Goal: Information Seeking & Learning: Check status

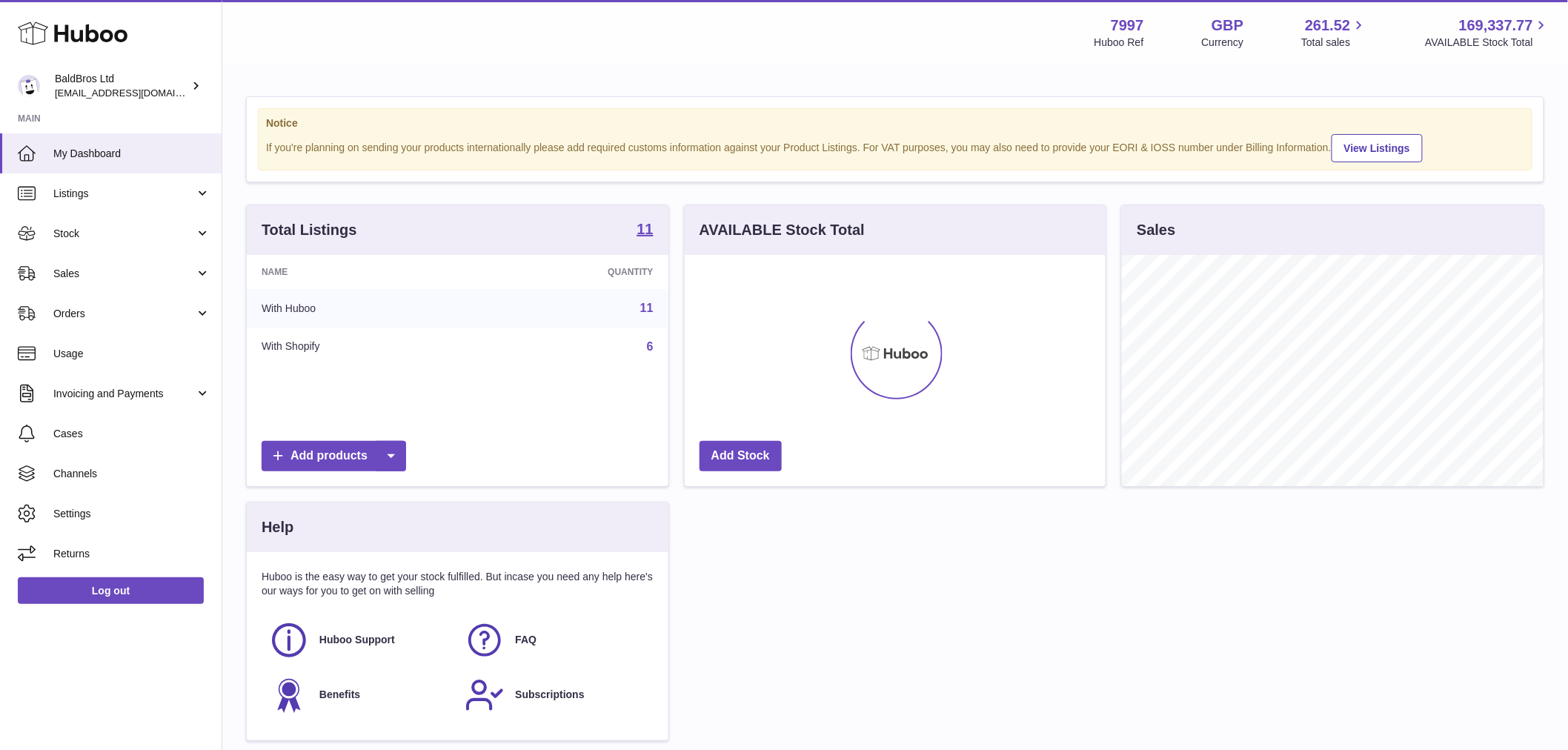
scroll to position [232, 421]
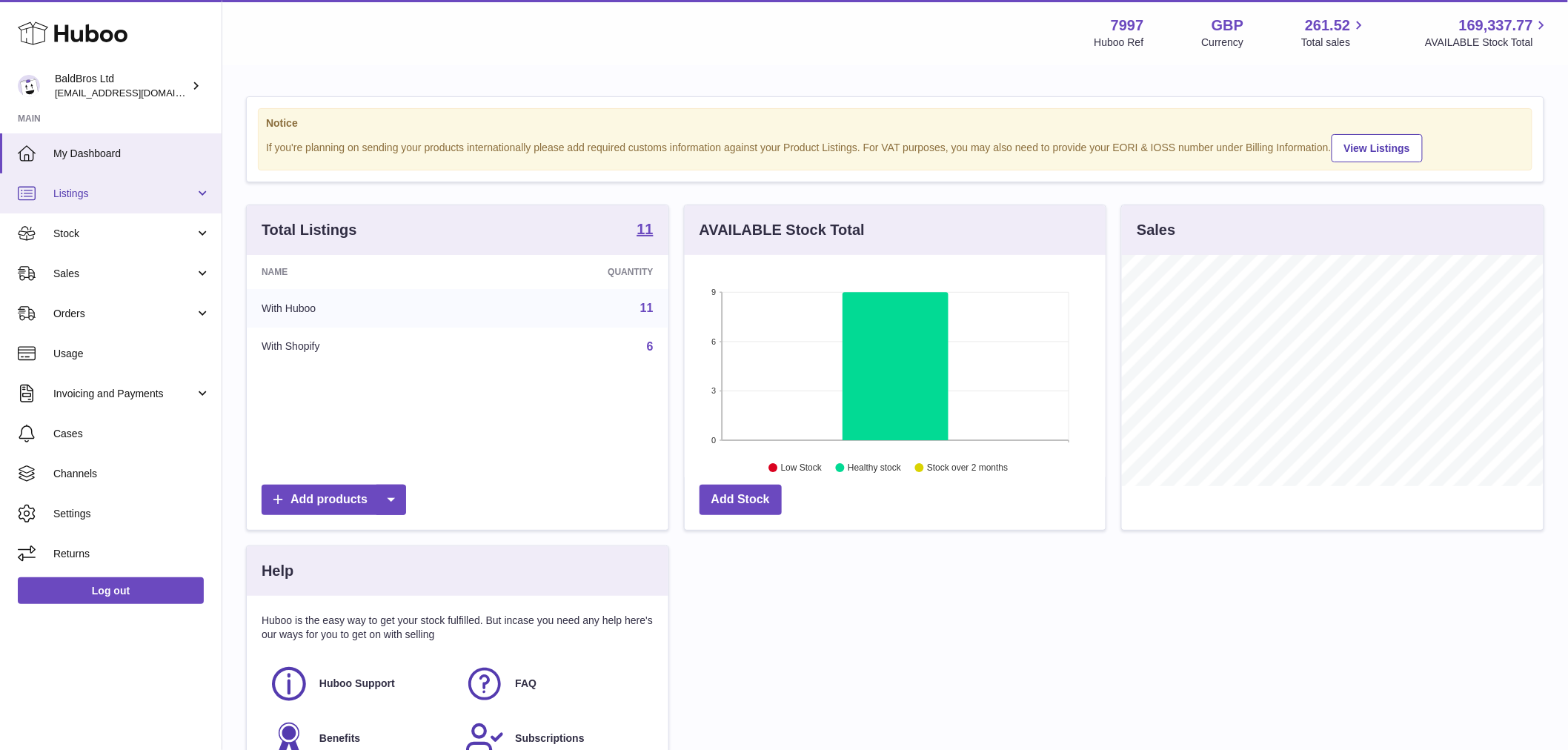
click at [106, 195] on span "Listings" at bounding box center [123, 194] width 141 height 14
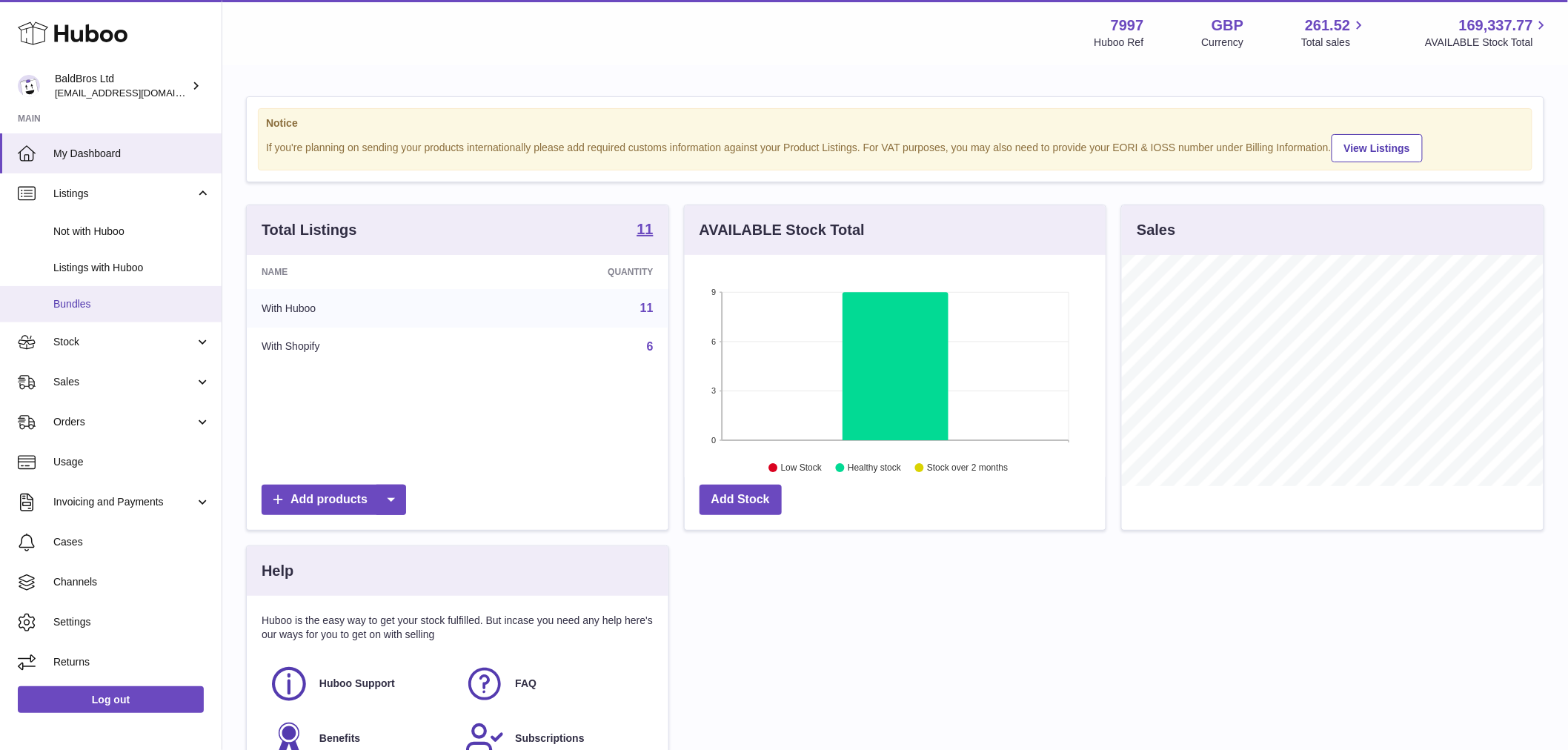
click at [123, 286] on link "Bundles" at bounding box center [111, 304] width 222 height 36
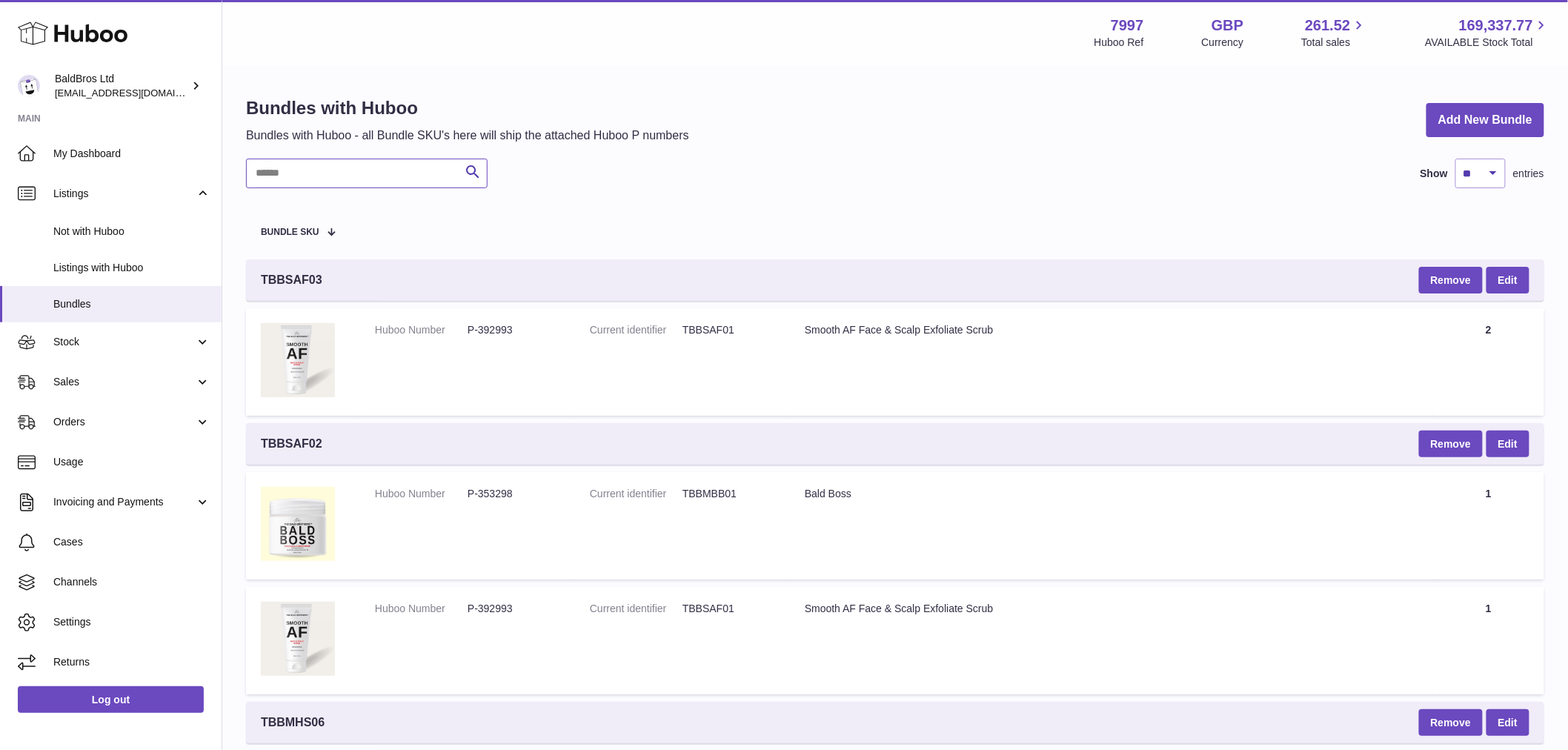
click at [357, 172] on input "text" at bounding box center [367, 173] width 242 height 30
paste input "********"
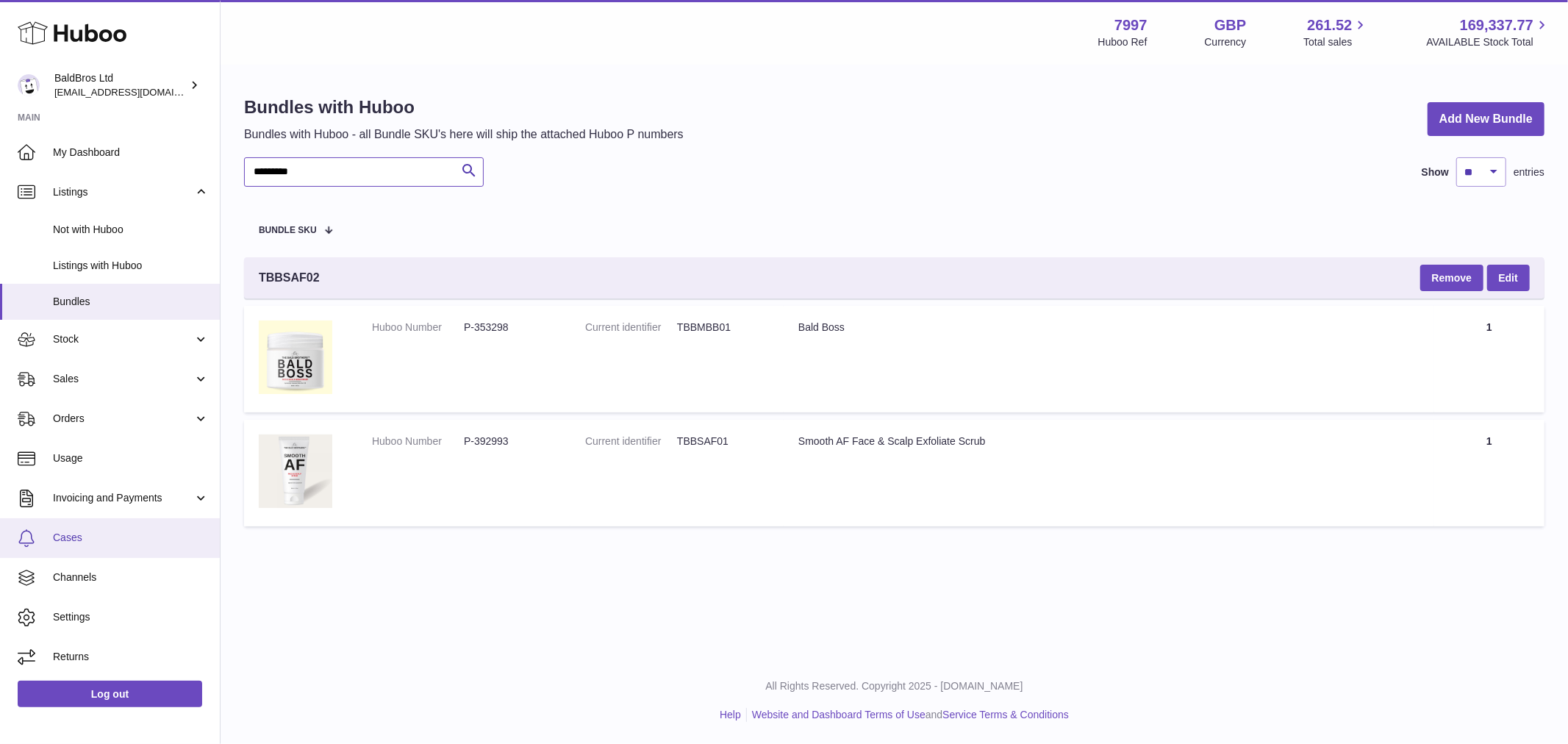
type input "********"
click at [475, 337] on dl "Huboo Number P-353298" at bounding box center [464, 332] width 184 height 21
copy dd "353298"
click at [481, 342] on td "Huboo Number P-353298" at bounding box center [464, 359] width 214 height 106
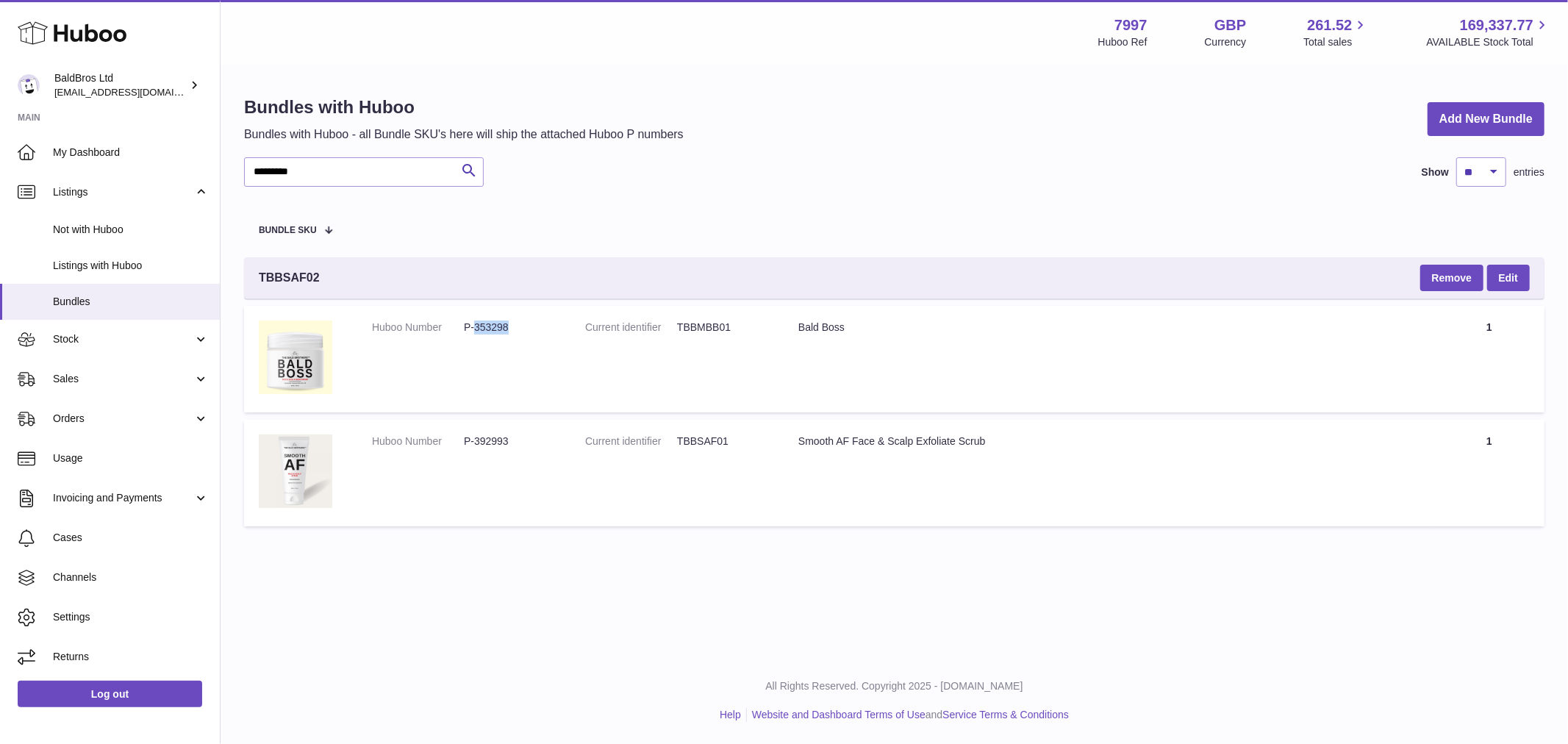
click at [481, 342] on td "Huboo Number P-353298" at bounding box center [464, 359] width 214 height 106
click at [814, 335] on td "Title Bald Boss" at bounding box center [1109, 359] width 651 height 106
copy tr "Bald Boss"
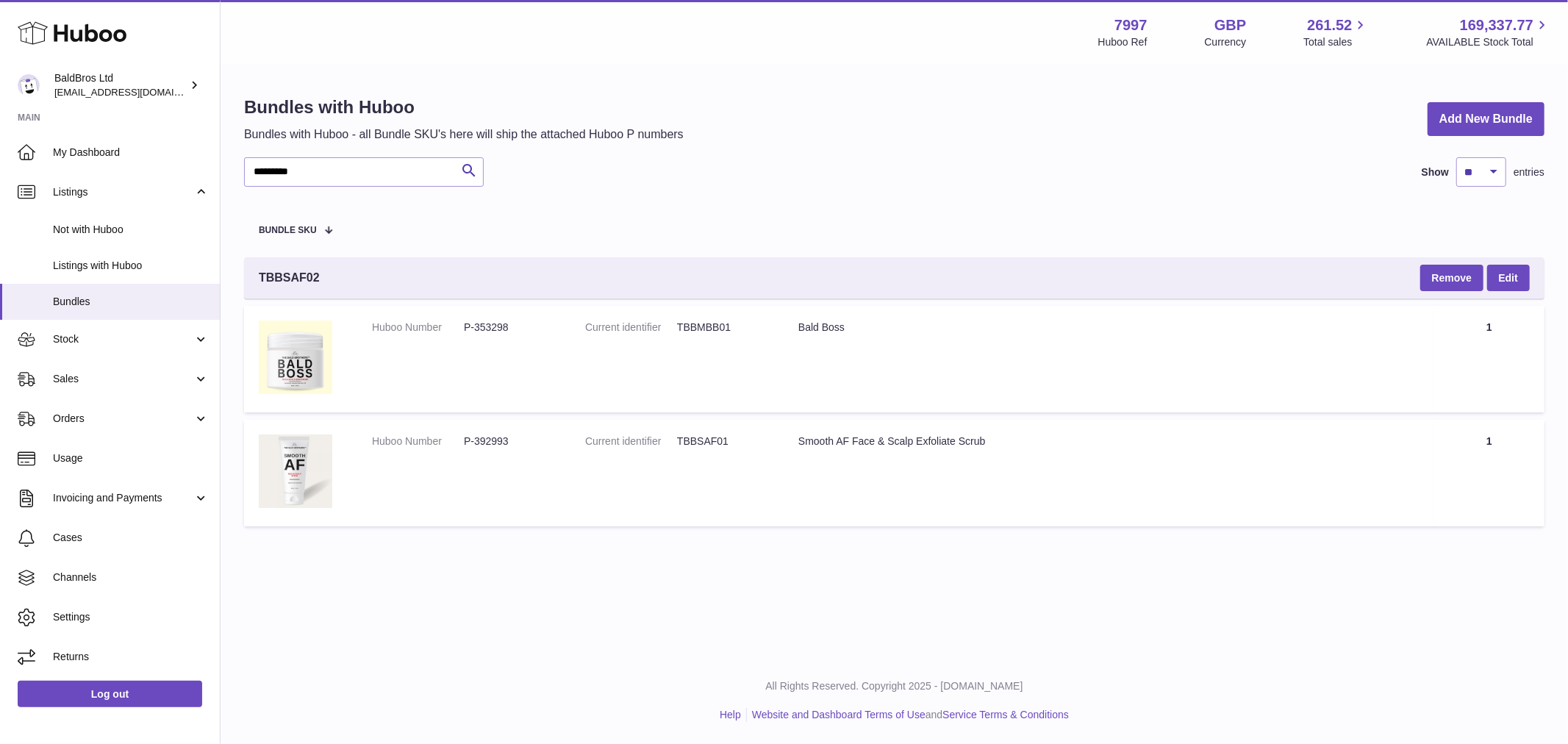
click at [489, 437] on dd "P-392993" at bounding box center [510, 442] width 92 height 14
copy dd "392993"
click at [854, 437] on div "Smooth AF Face & Scalp Exfoliate Scrub" at bounding box center [1109, 442] width 621 height 14
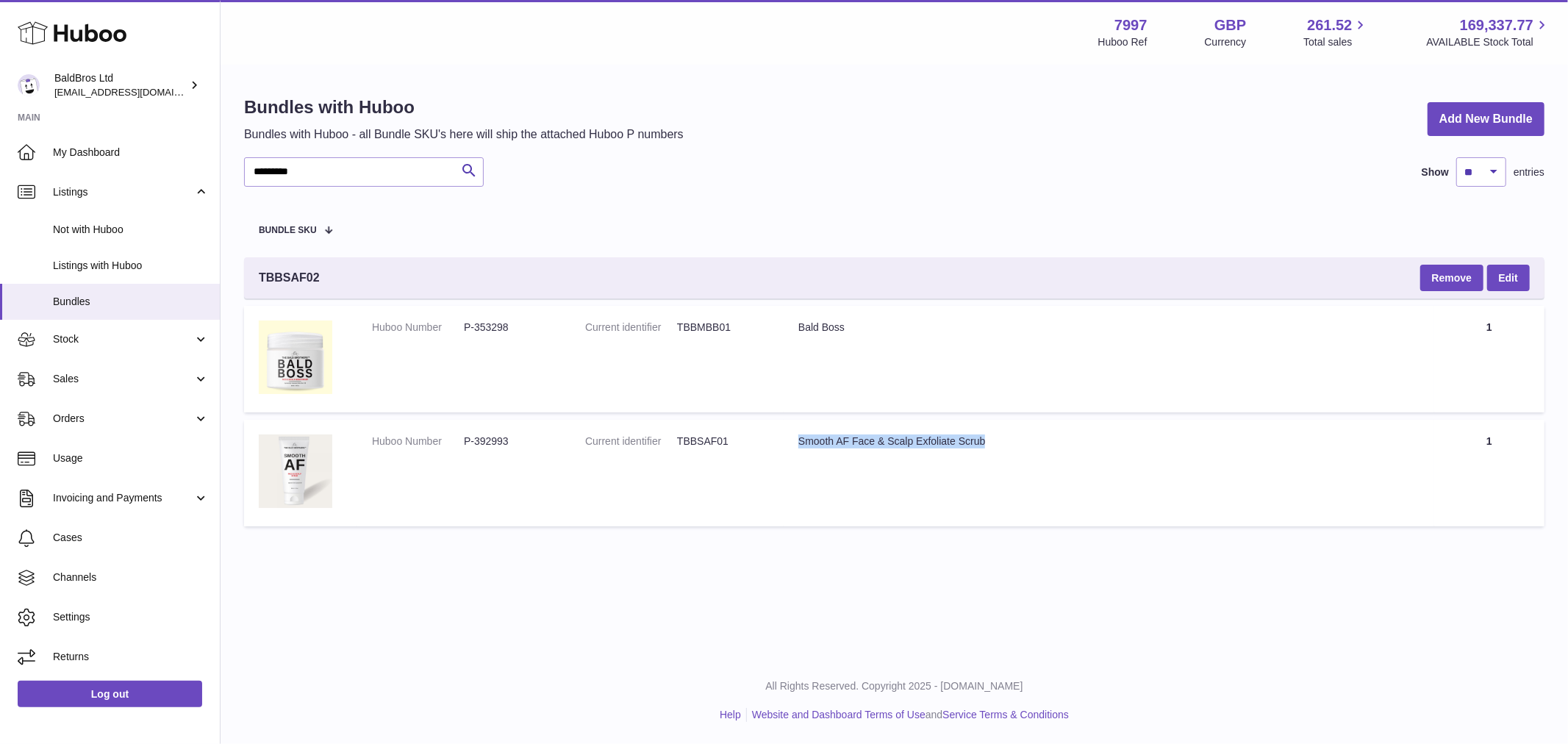
click at [854, 437] on div "Smooth AF Face & Scalp Exfoliate Scrub" at bounding box center [1109, 442] width 621 height 14
copy tr "Smooth AF Face & Scalp Exfoliate Scrub"
click at [1522, 275] on link "Edit" at bounding box center [1509, 278] width 43 height 27
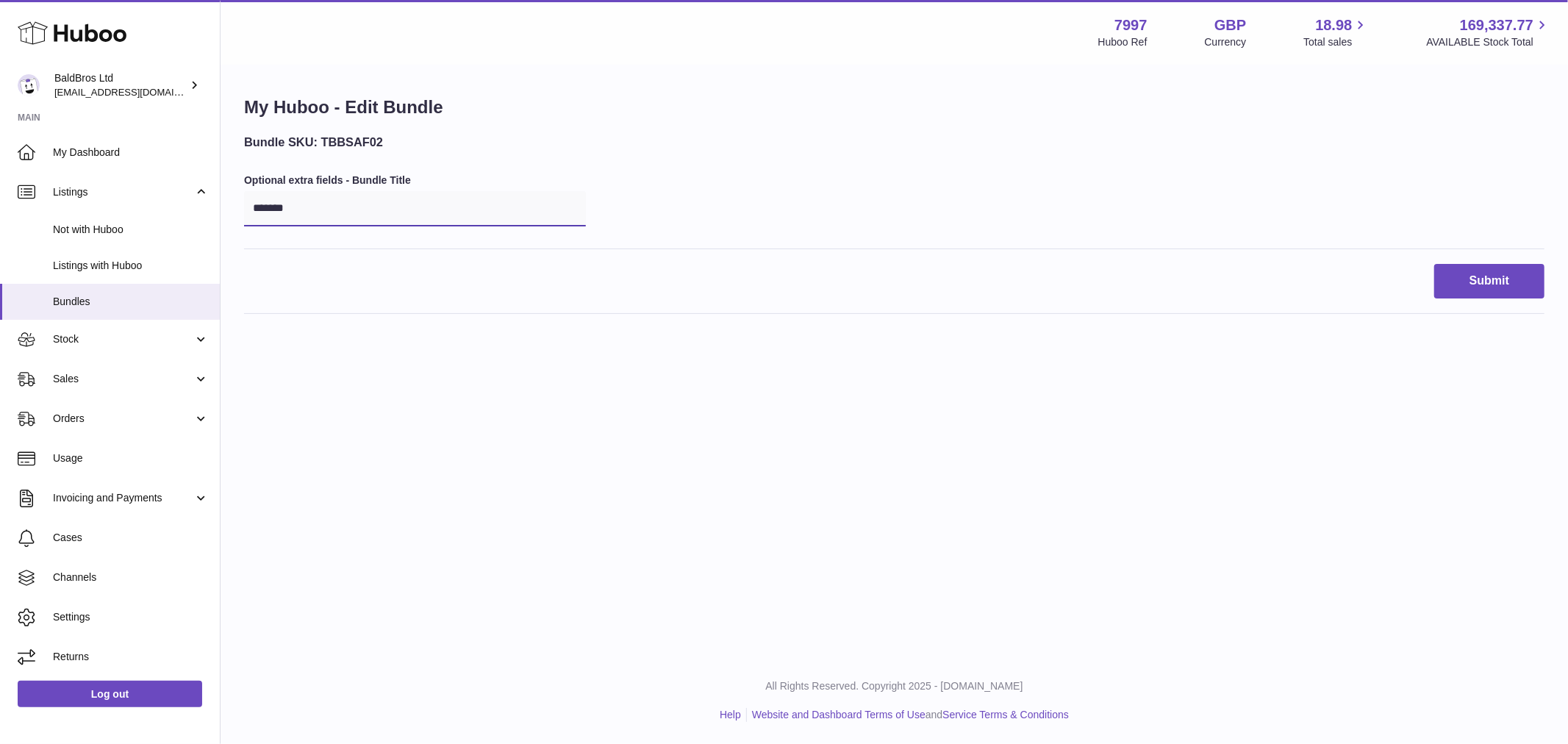
click at [385, 217] on input "*******" at bounding box center [415, 208] width 341 height 35
click at [315, 275] on div "Submit" at bounding box center [894, 281] width 1301 height 35
click at [339, 224] on input "*******" at bounding box center [415, 208] width 341 height 35
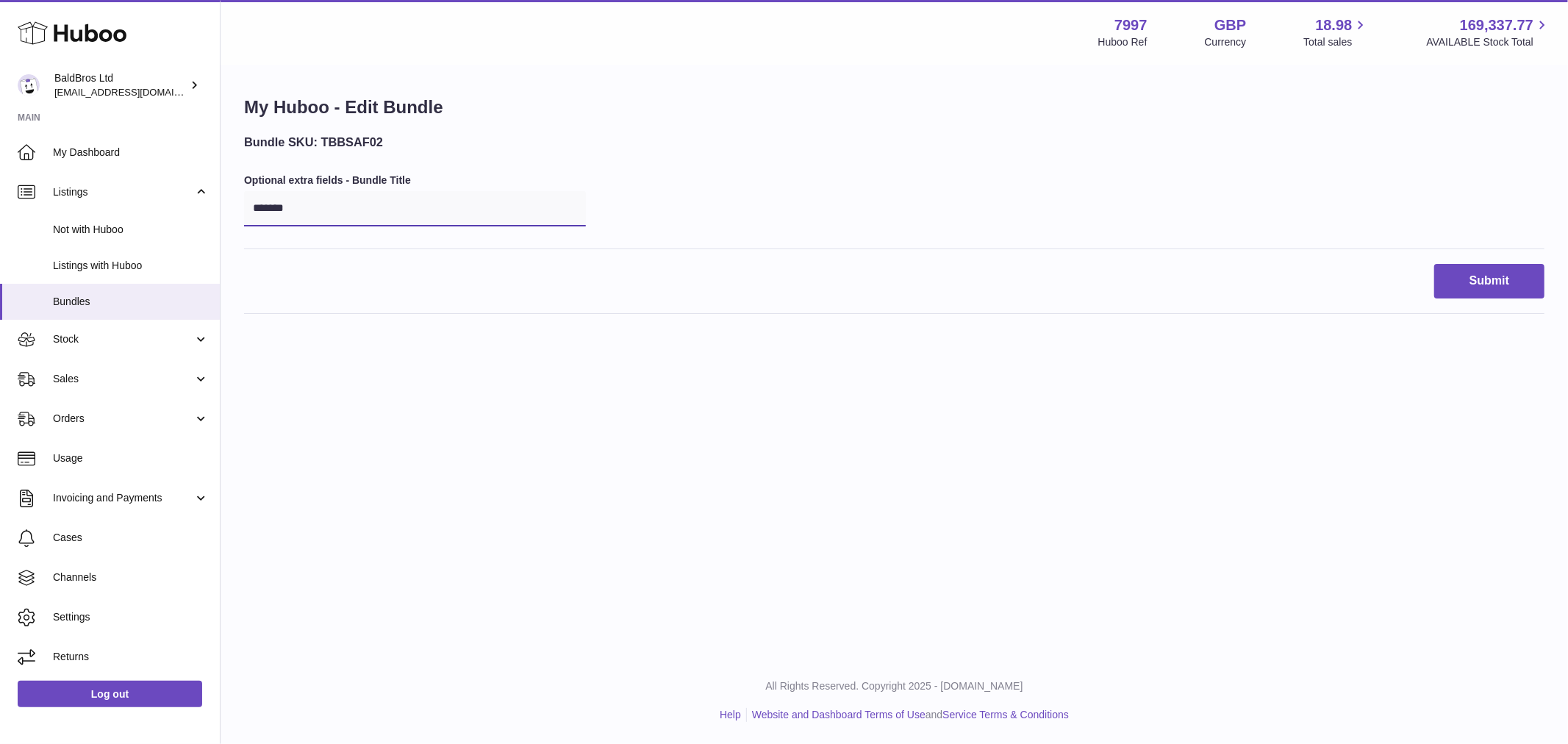
click at [339, 224] on input "*******" at bounding box center [415, 208] width 341 height 35
click at [333, 252] on div "Bundle SKU: TBBSAF02 Optional extra fields - Bundle Title ******* Submit" at bounding box center [894, 224] width 1301 height 181
click at [93, 343] on span "Stock" at bounding box center [122, 340] width 140 height 14
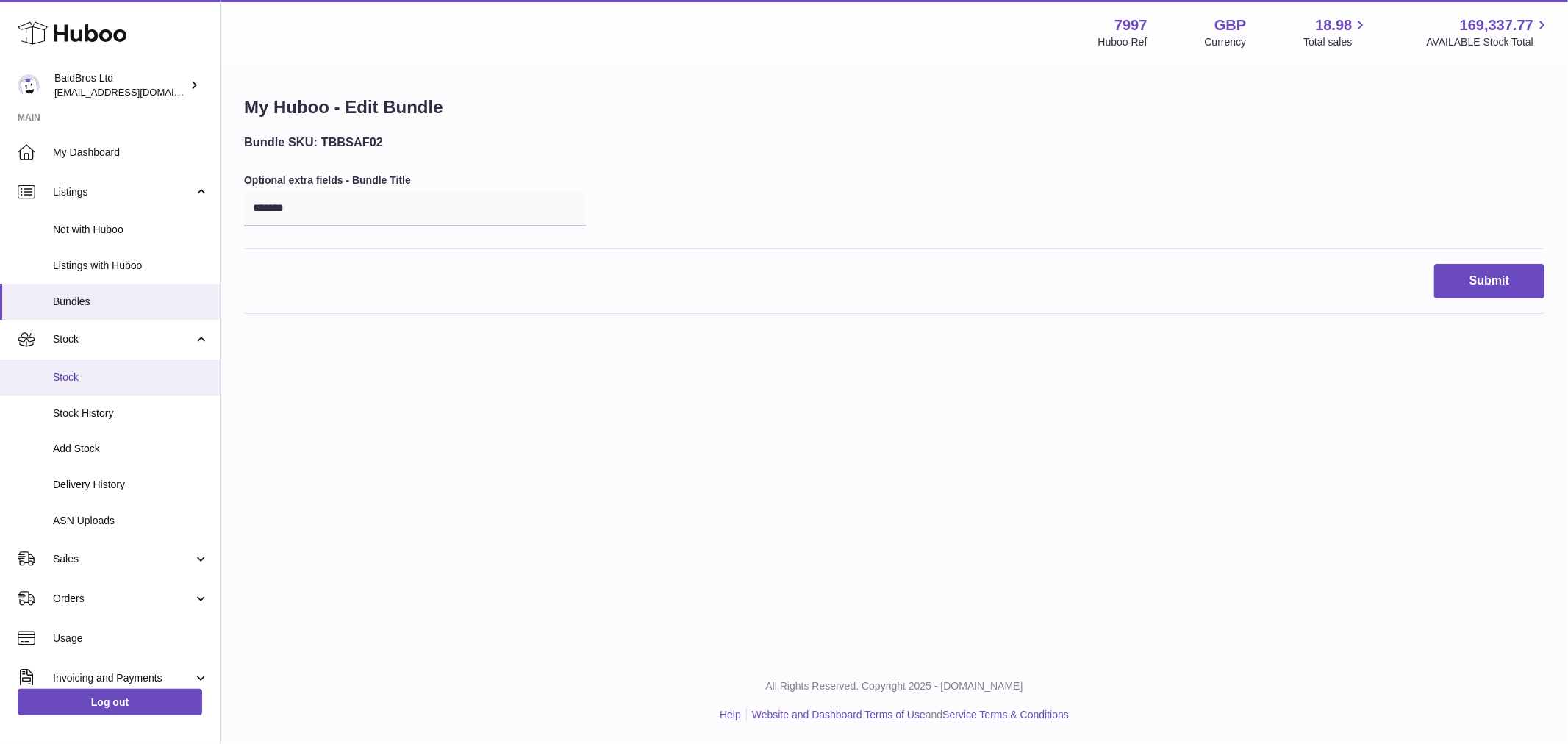
click at [115, 381] on span "Stock" at bounding box center [131, 378] width 156 height 14
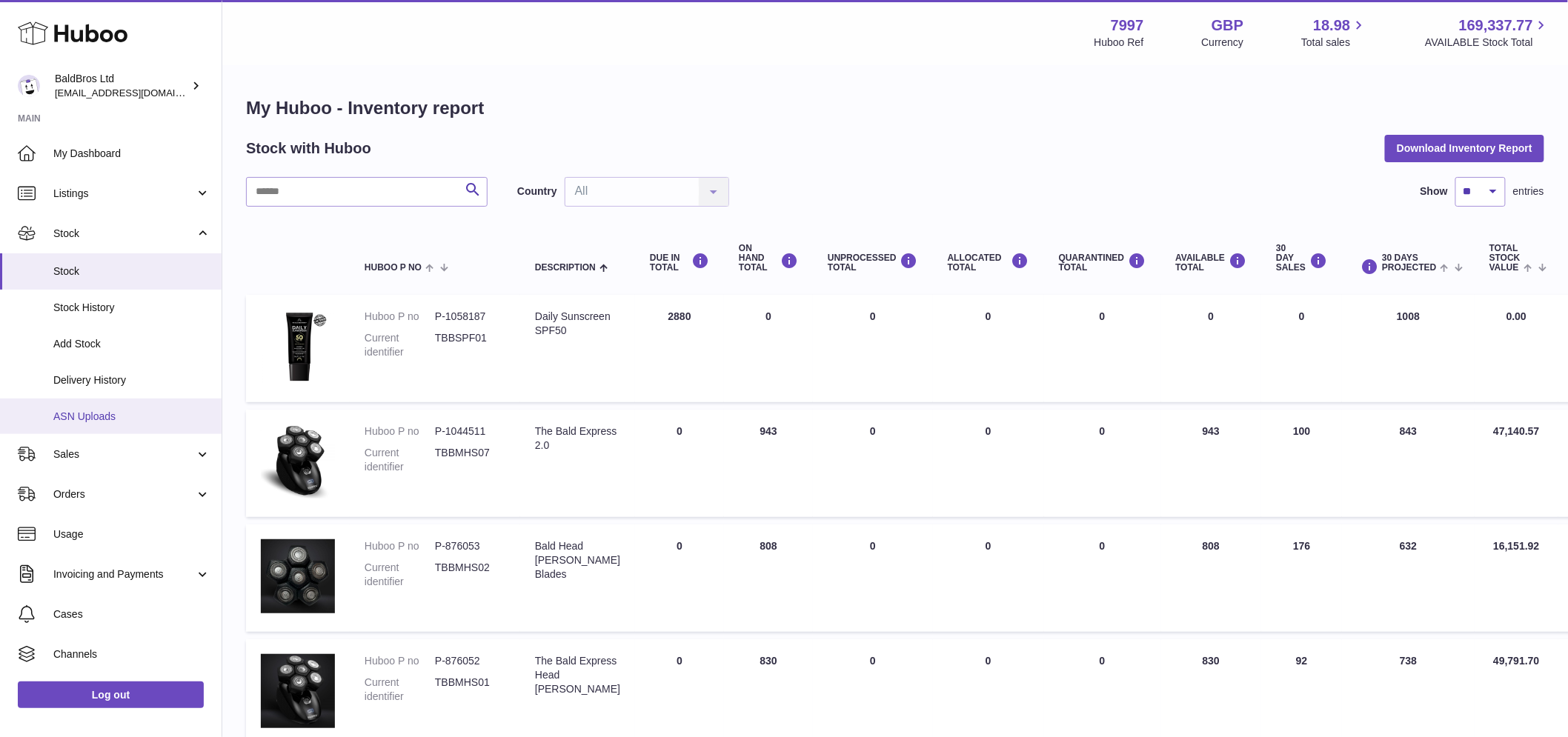
click at [114, 411] on span "ASN Uploads" at bounding box center [132, 417] width 157 height 14
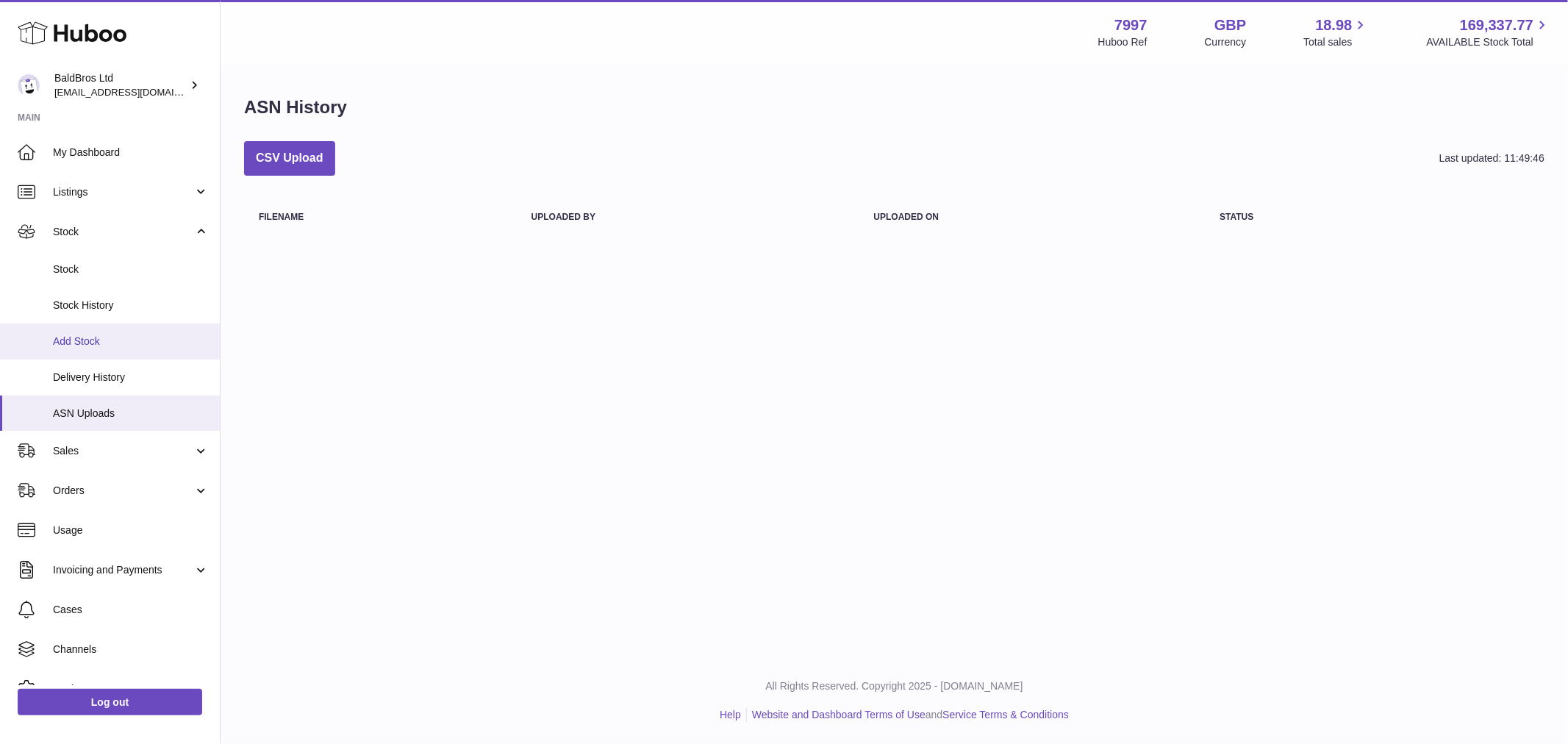
click at [122, 336] on span "Add Stock" at bounding box center [131, 342] width 156 height 14
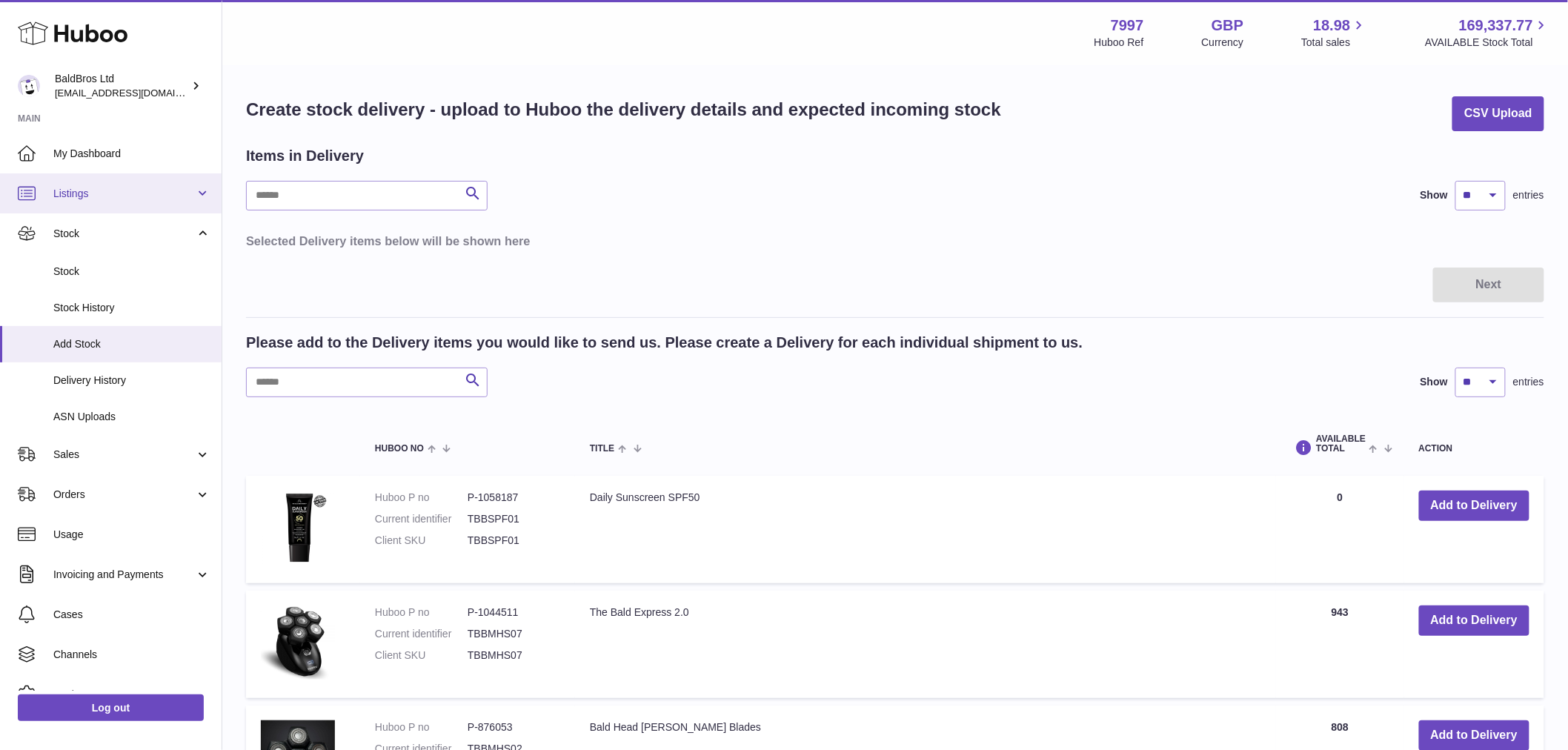
click at [119, 181] on link "Listings" at bounding box center [111, 193] width 222 height 40
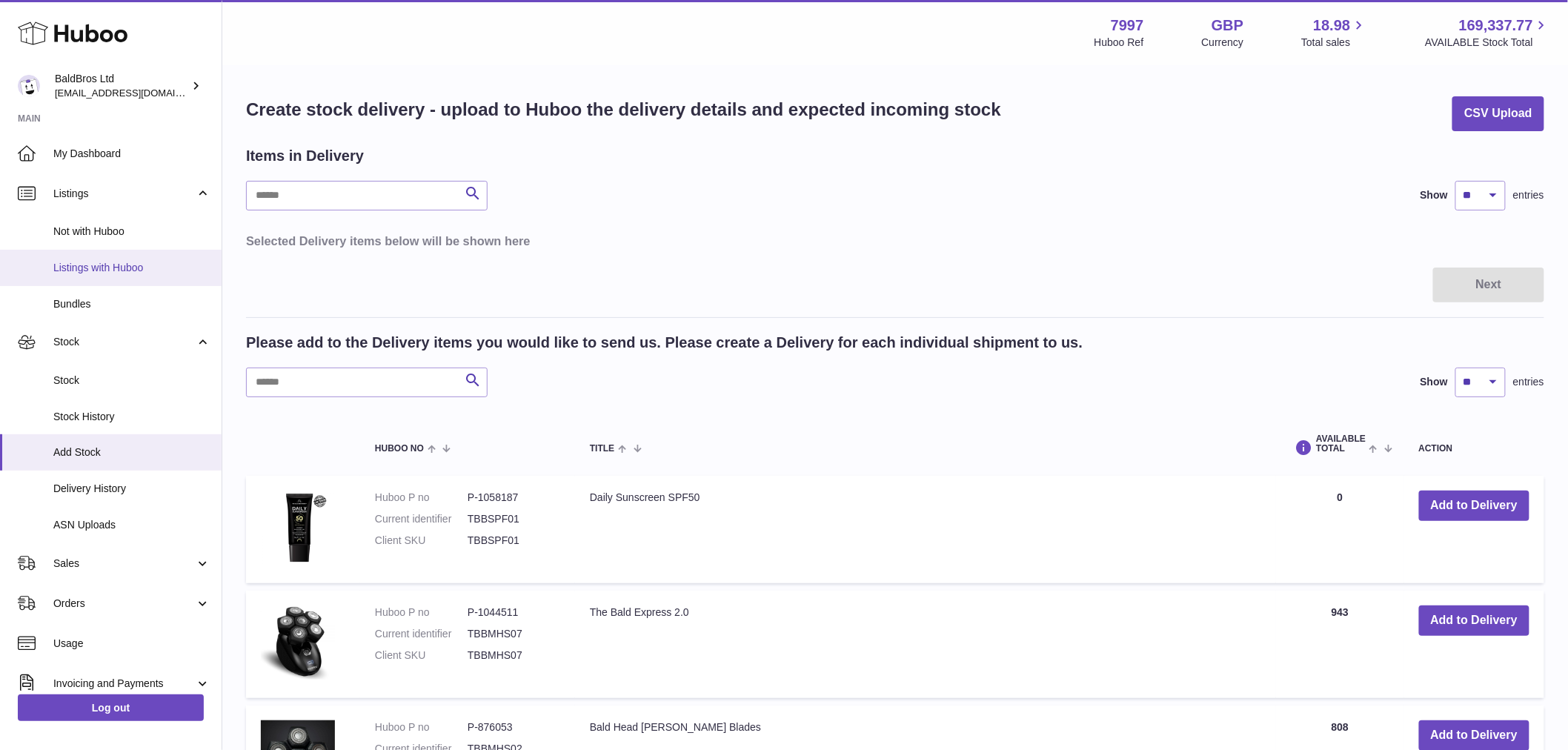
click at [111, 270] on span "Listings with Huboo" at bounding box center [132, 269] width 157 height 14
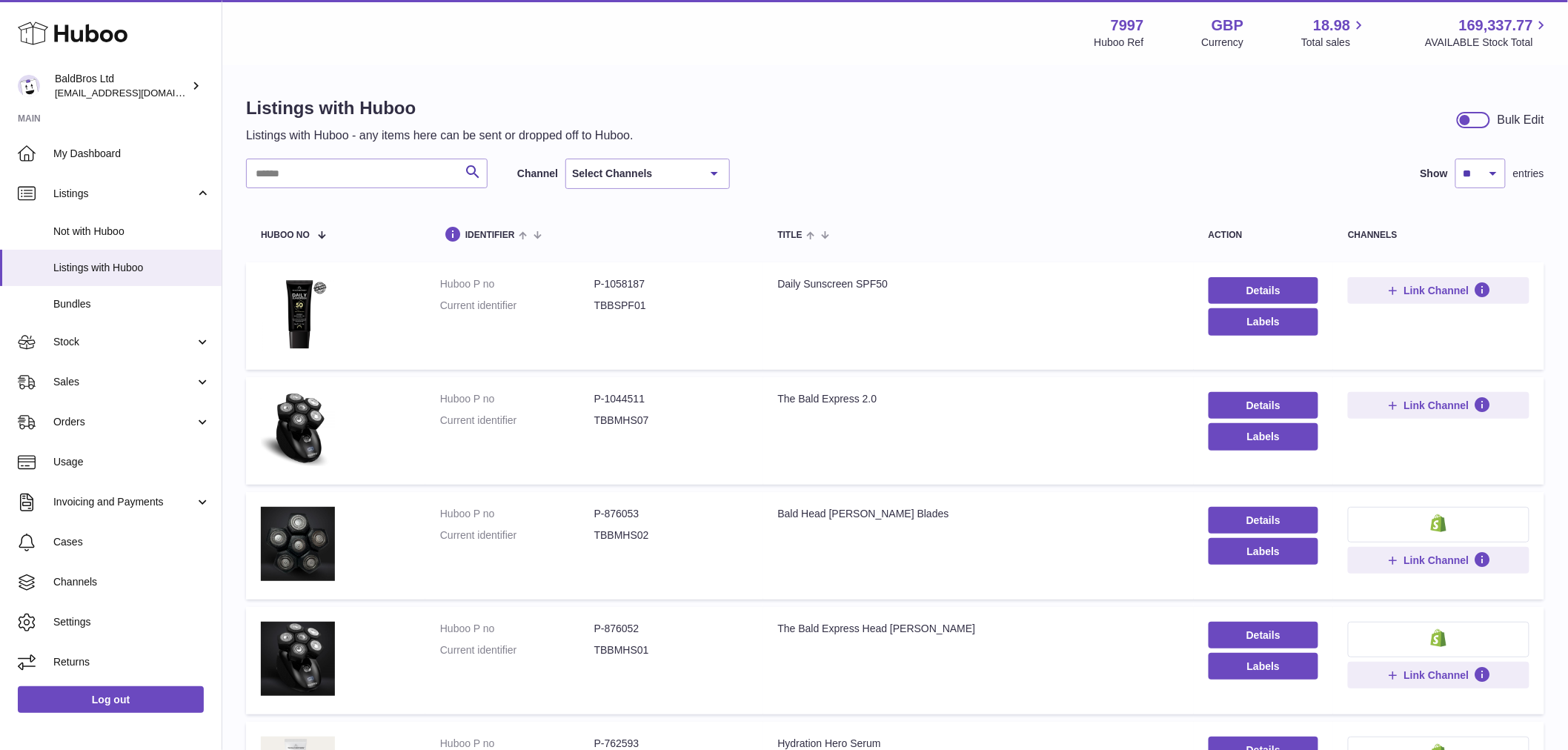
click at [609, 175] on div "Select Channels" at bounding box center [648, 174] width 165 height 31
click at [608, 257] on span "Amazon" at bounding box center [597, 262] width 44 height 13
click at [628, 172] on div "Select Channels" at bounding box center [648, 174] width 165 height 31
click at [621, 235] on span "eBay" at bounding box center [647, 233] width 163 height 30
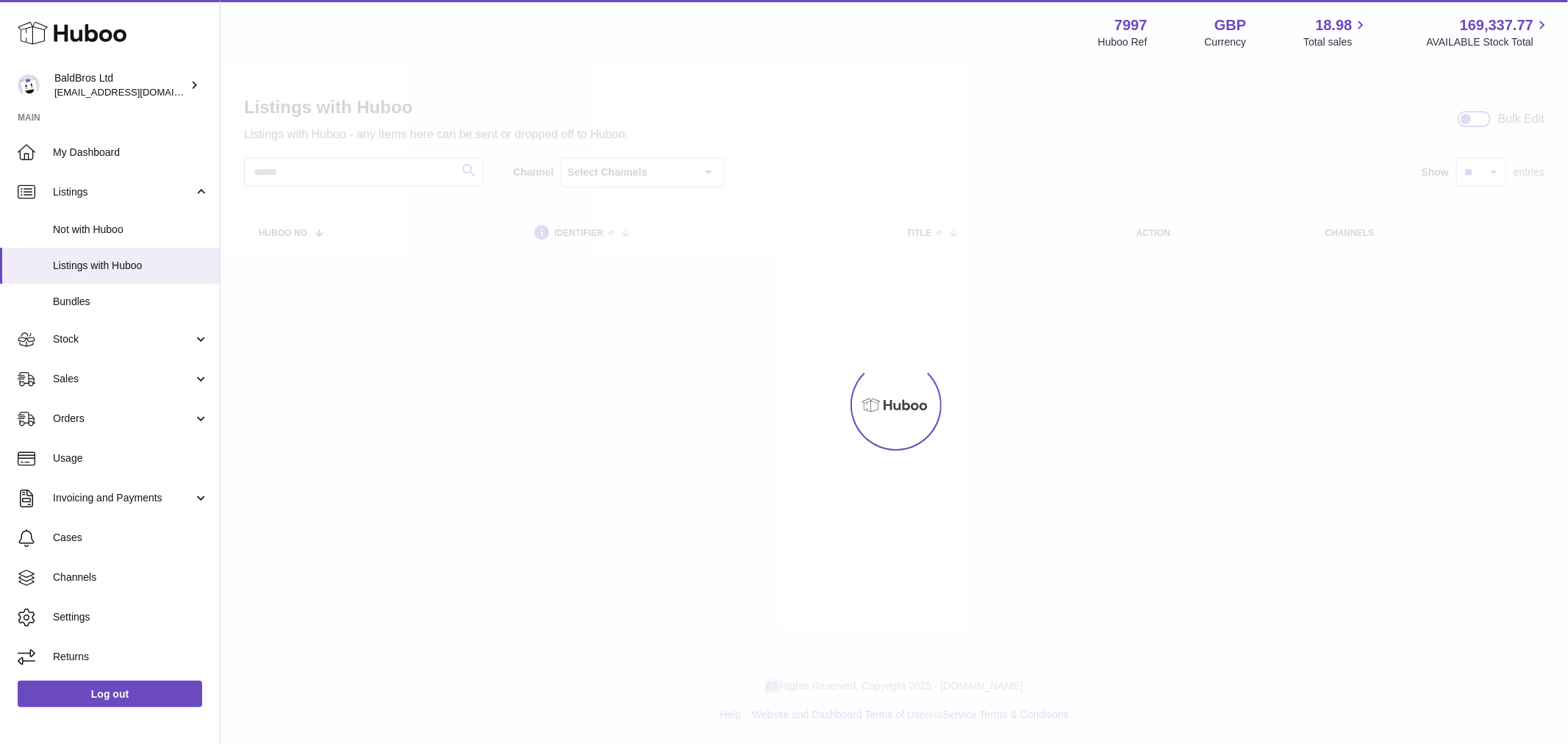
click at [615, 172] on div "Menu Huboo 7997 Huboo Ref GBP Currency 18.98 Total sales 169,337.77 AVAILABLE S…" at bounding box center [895, 145] width 1348 height 290
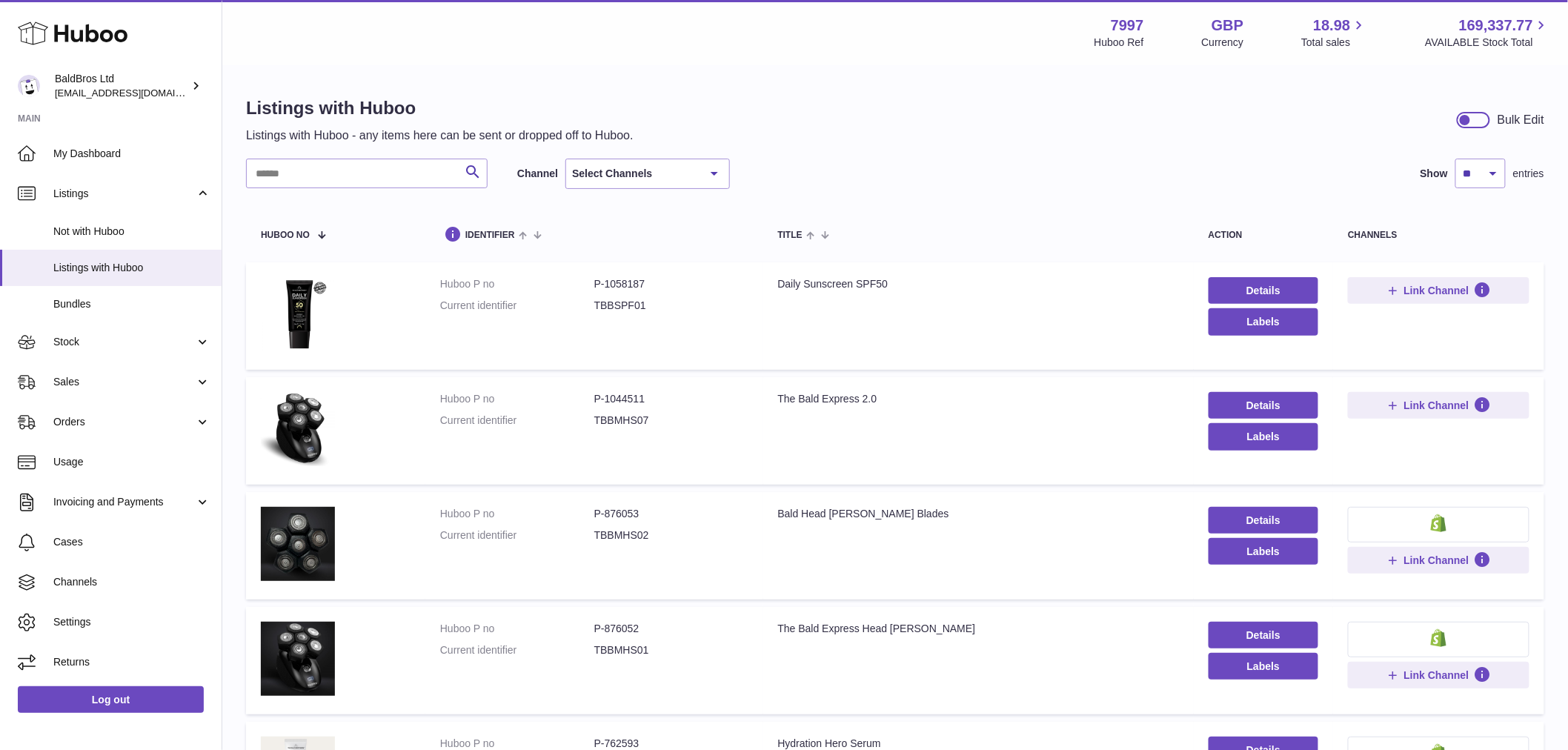
click at [620, 173] on div "Select Channels" at bounding box center [648, 174] width 165 height 31
click at [626, 292] on span "Shopify" at bounding box center [647, 292] width 163 height 30
click at [631, 174] on div "Select Channels" at bounding box center [648, 174] width 165 height 31
click at [666, 315] on span "Woocommerce" at bounding box center [647, 322] width 163 height 30
click at [668, 172] on div "Select Channels" at bounding box center [648, 174] width 165 height 31
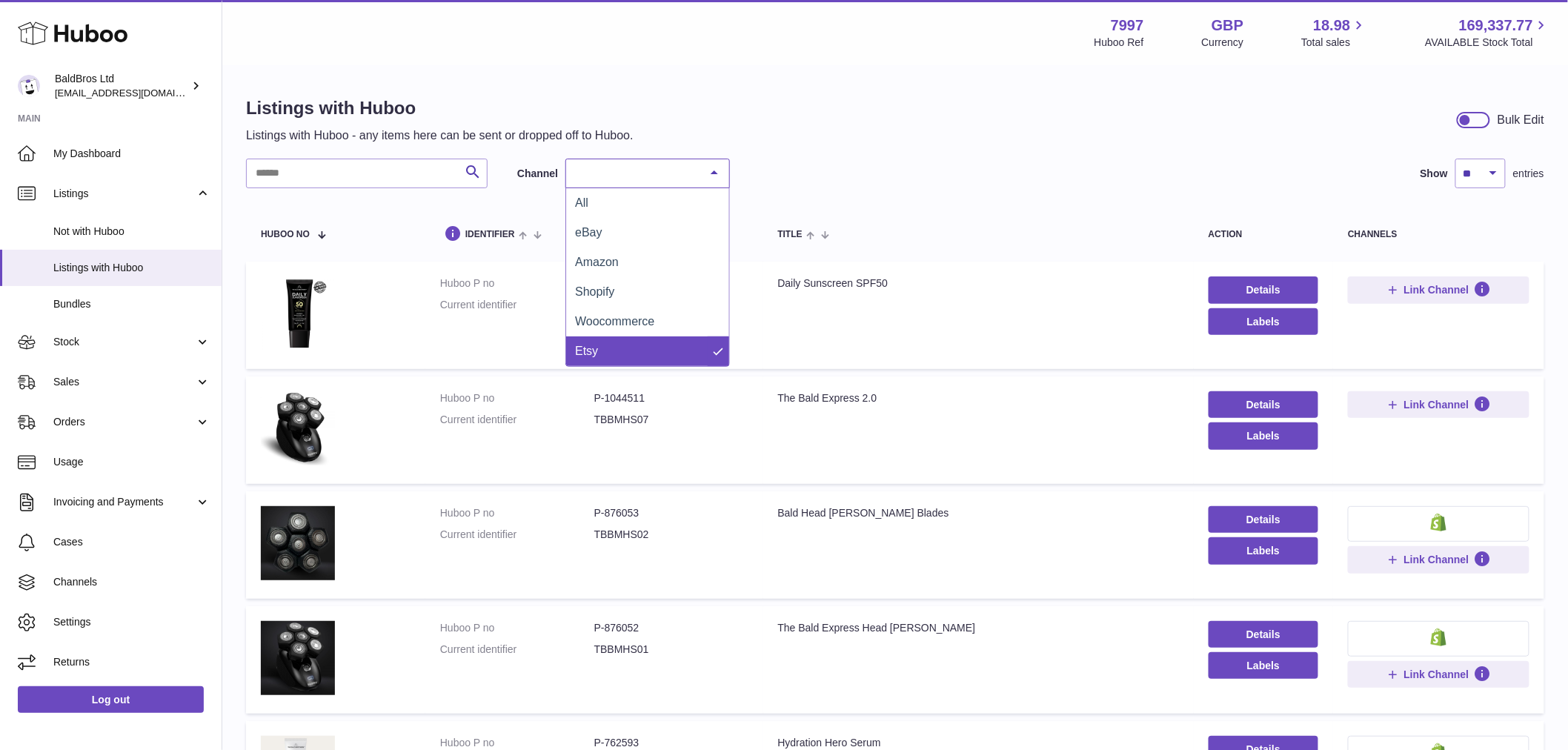
click at [633, 350] on span "Etsy" at bounding box center [647, 351] width 163 height 30
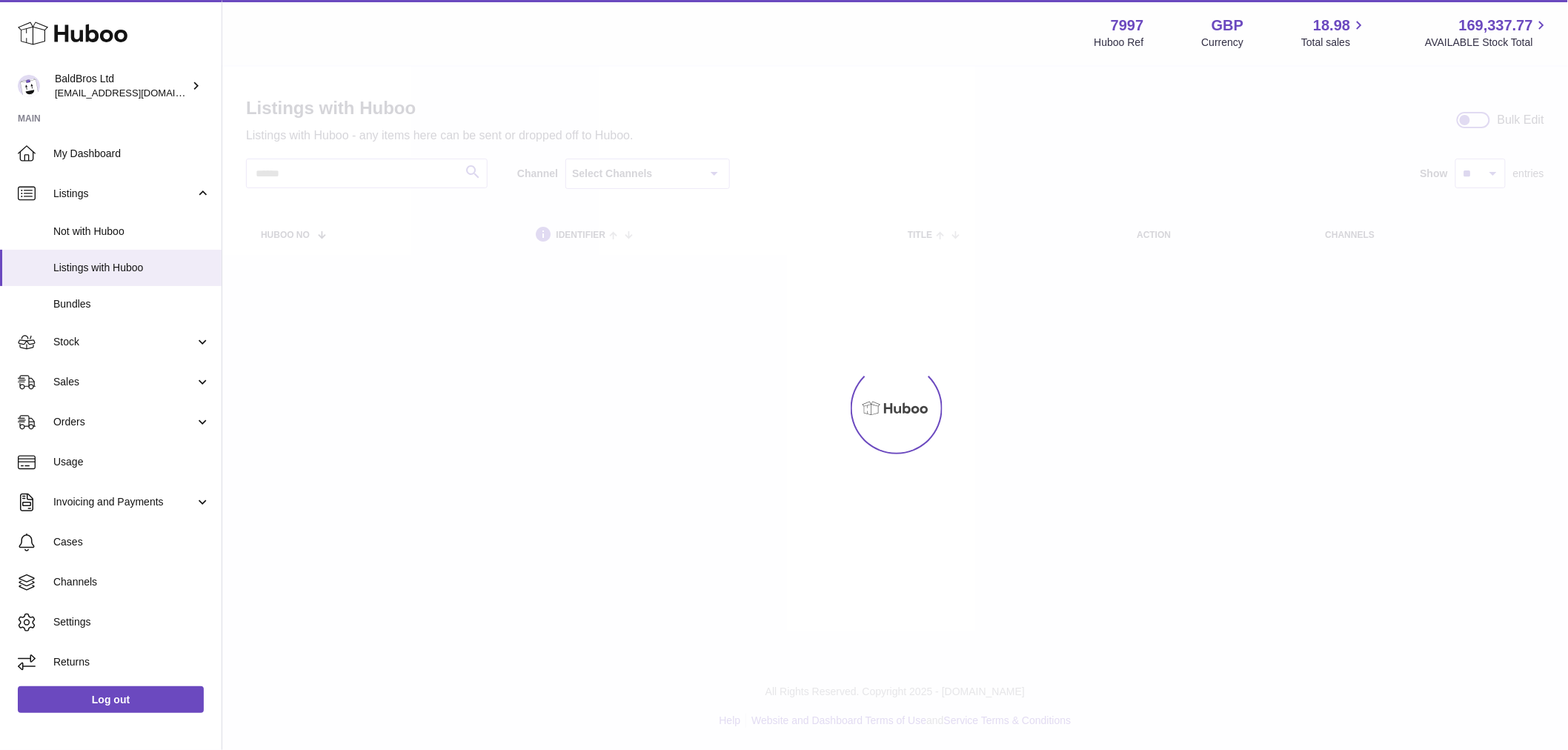
click at [618, 178] on div "Select Channels" at bounding box center [648, 174] width 165 height 31
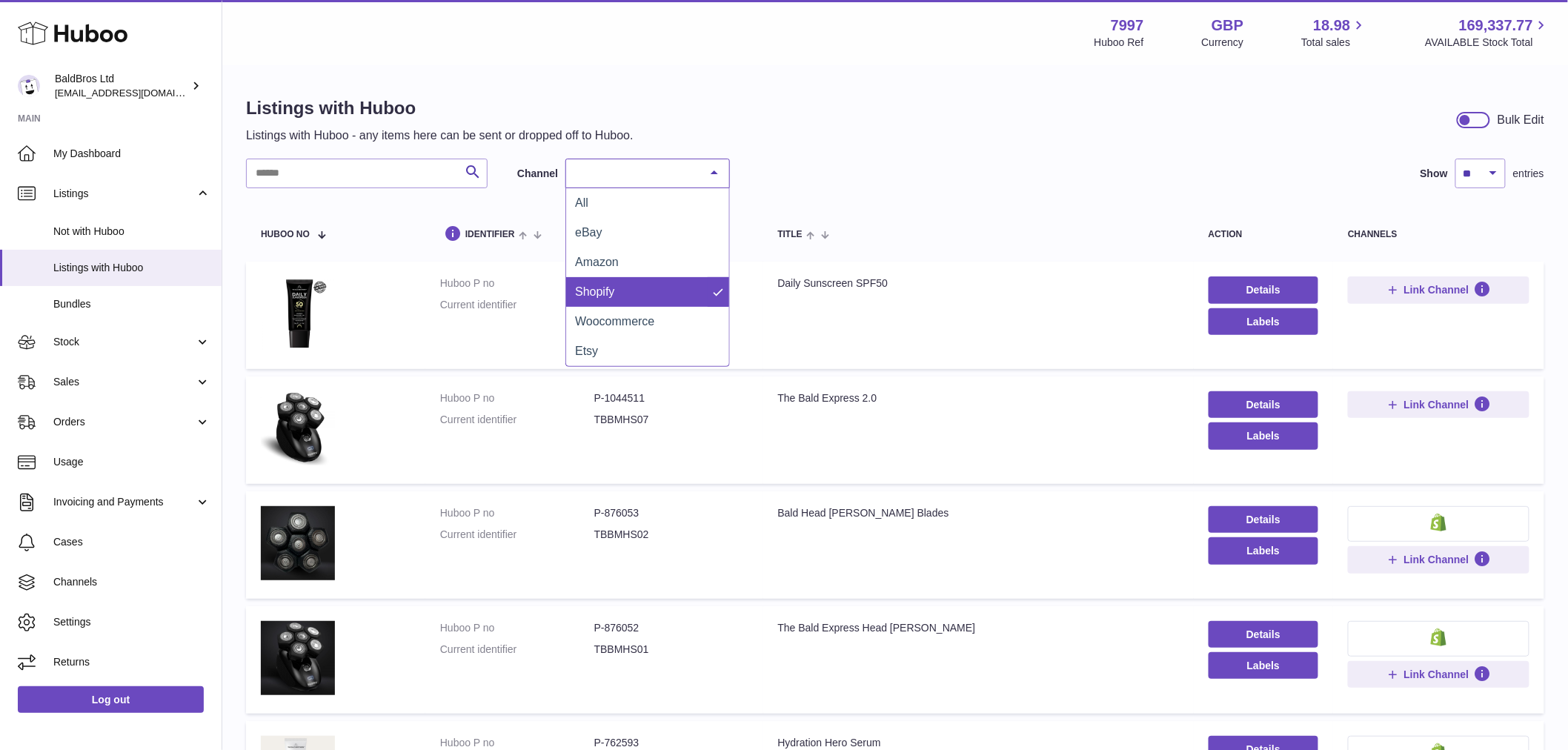
click at [624, 288] on span "Shopify" at bounding box center [647, 292] width 163 height 30
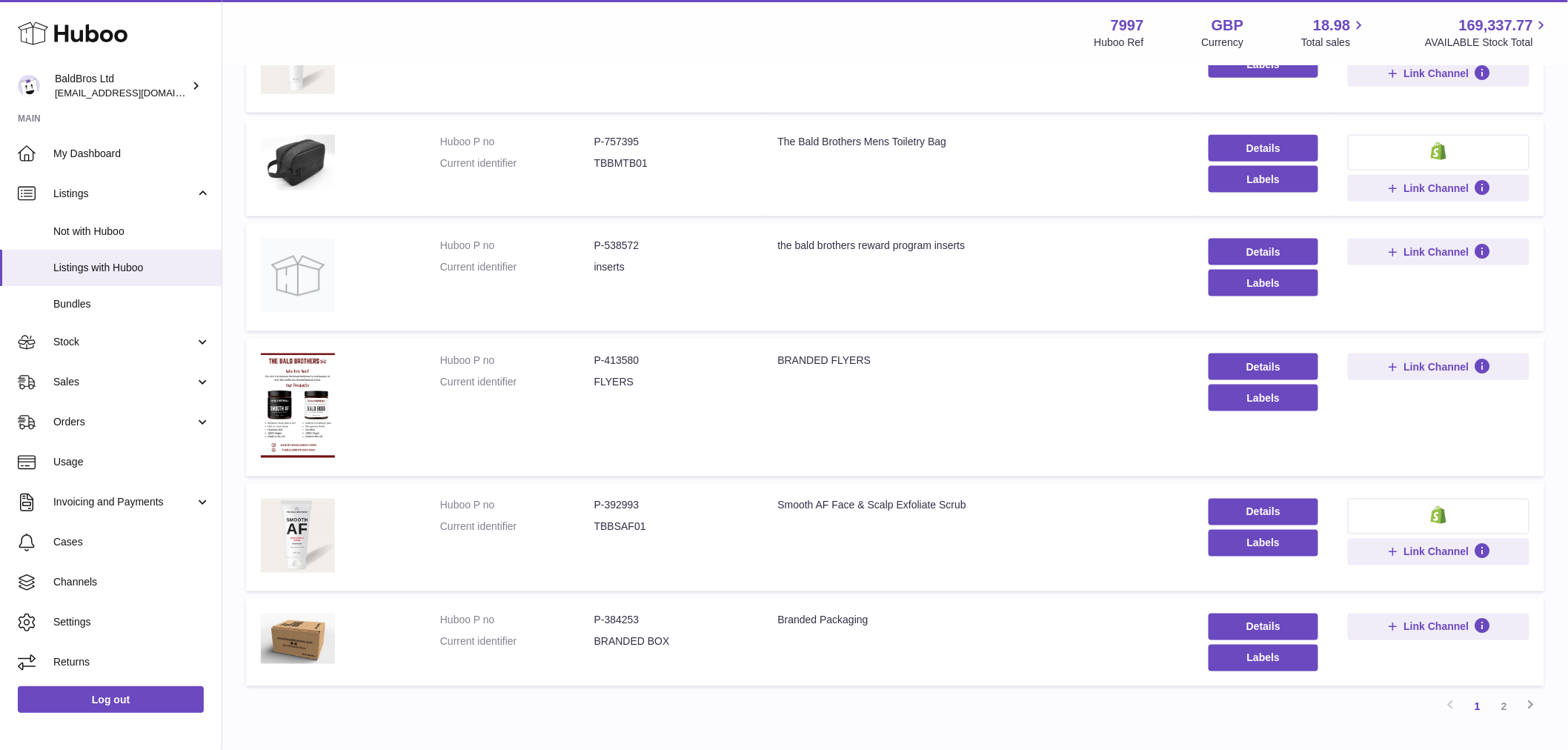
scroll to position [819, 0]
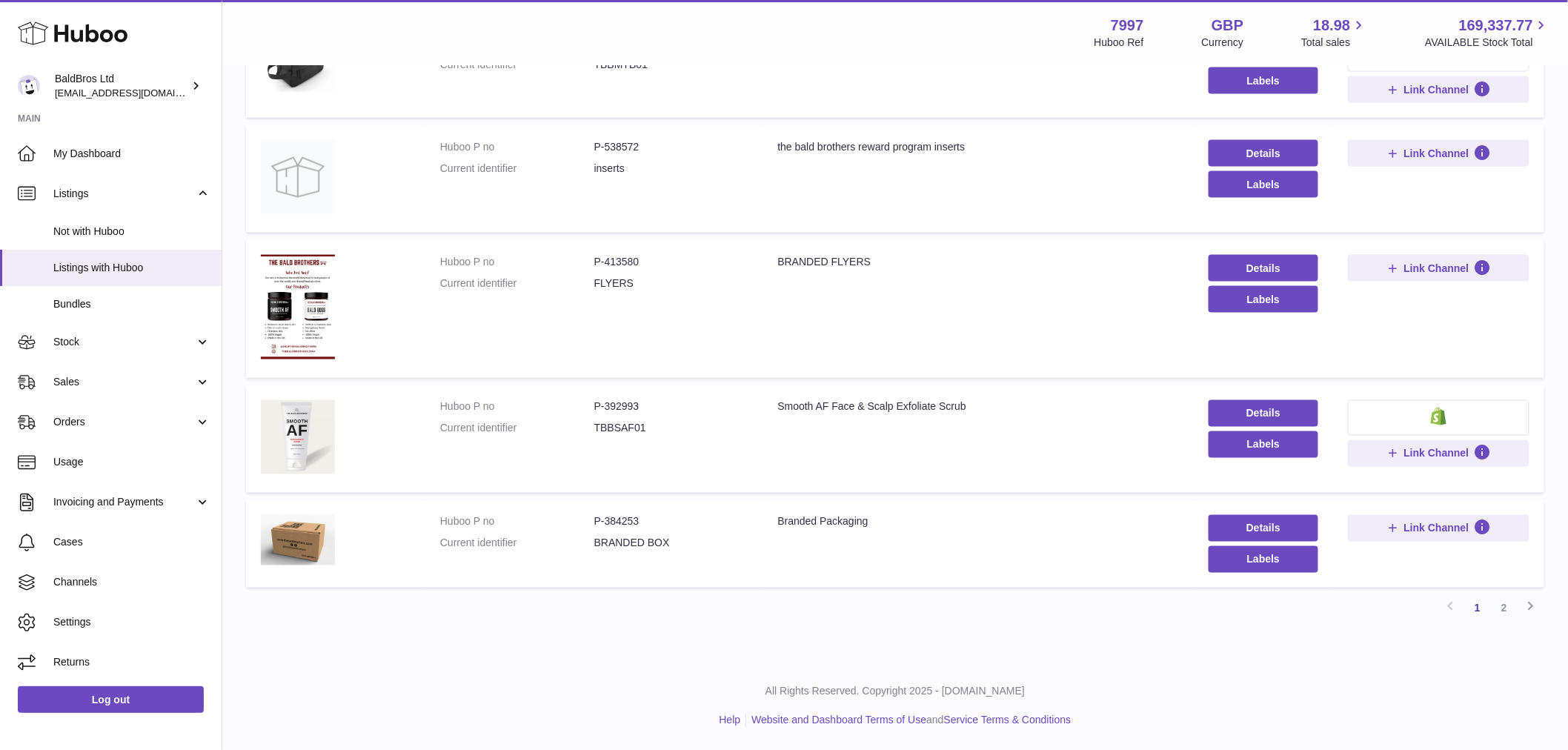
drag, startPoint x: 1469, startPoint y: 630, endPoint x: 1489, endPoint y: 636, distance: 20.9
click at [1512, 610] on link "2" at bounding box center [1505, 608] width 27 height 27
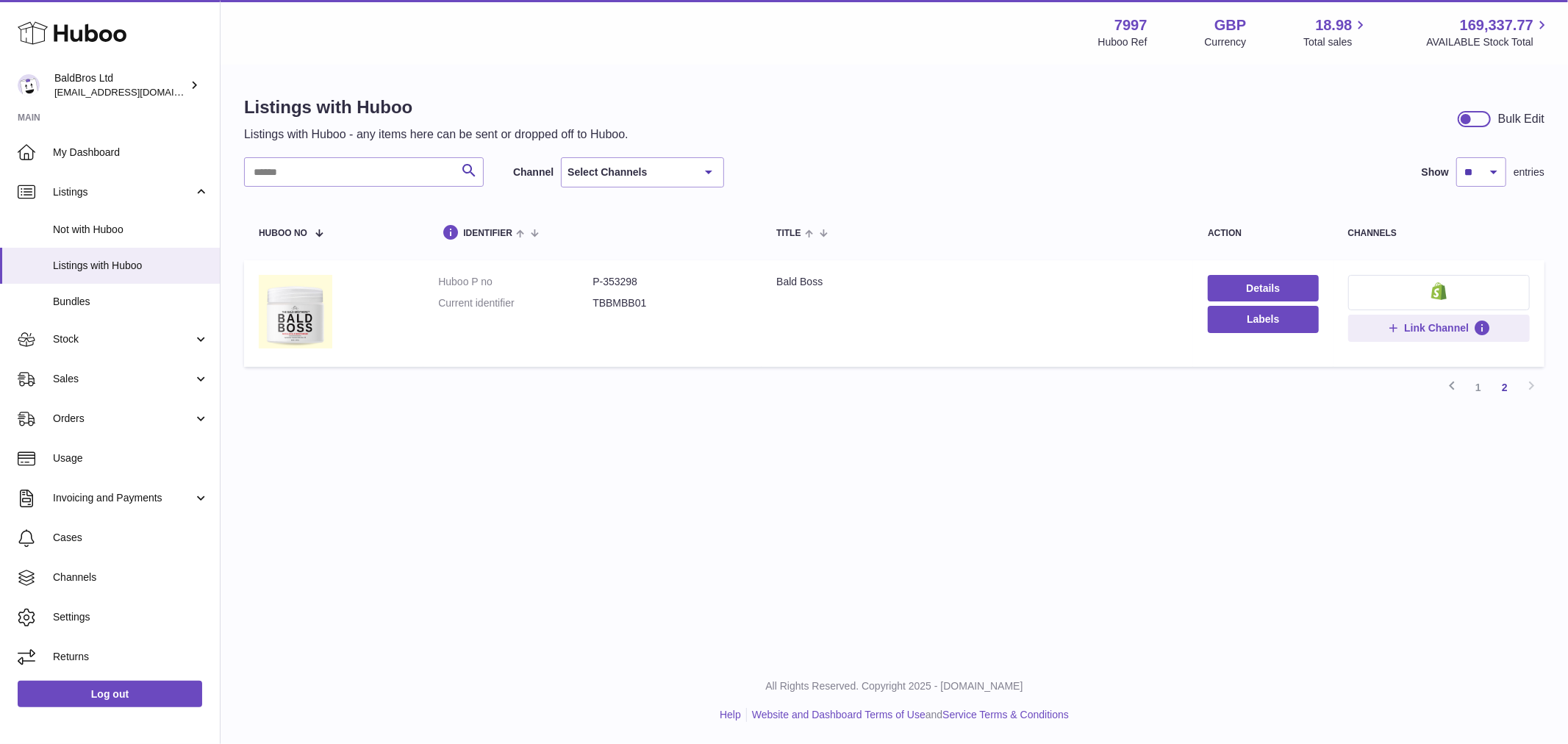
drag, startPoint x: 1500, startPoint y: 605, endPoint x: 830, endPoint y: 588, distance: 670.2
click at [830, 588] on div "Menu Huboo 7997 Huboo Ref GBP Currency 18.98 Total sales 169,337.77 AVAILABLE S…" at bounding box center [895, 328] width 1348 height 657
click at [1479, 386] on link "1" at bounding box center [1479, 388] width 27 height 27
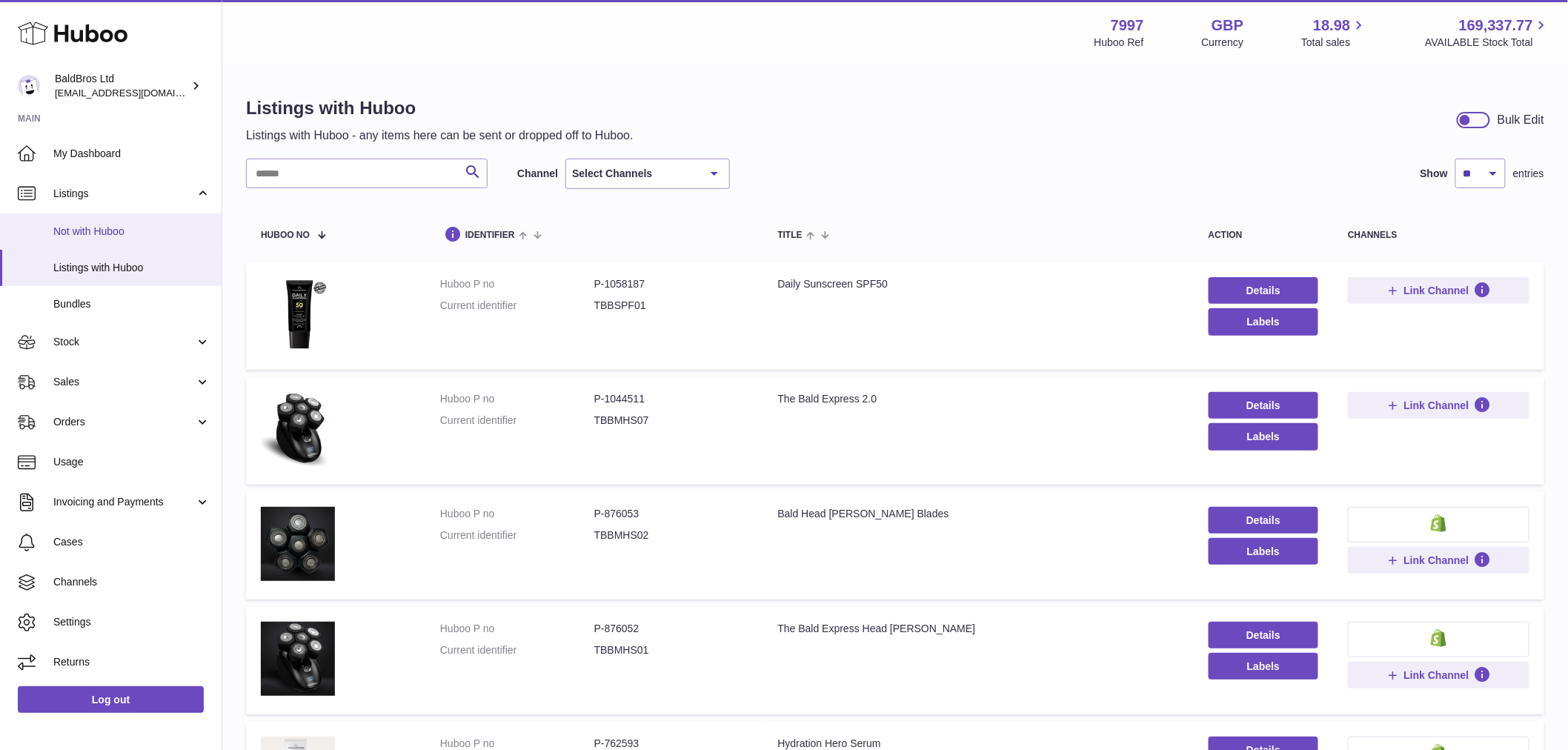
click at [103, 227] on span "Not with Huboo" at bounding box center [132, 232] width 157 height 14
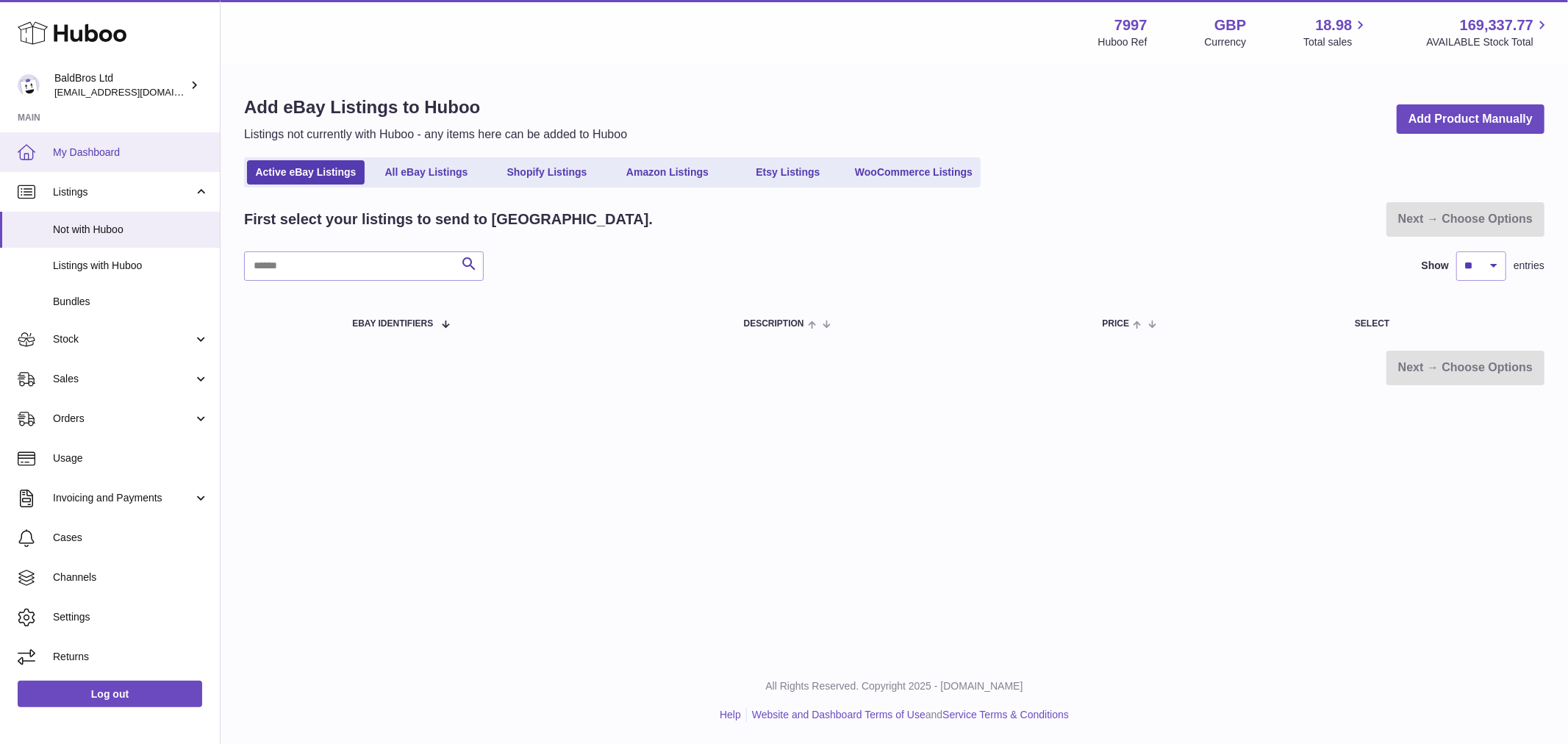
click at [98, 164] on link "My Dashboard" at bounding box center [110, 152] width 220 height 39
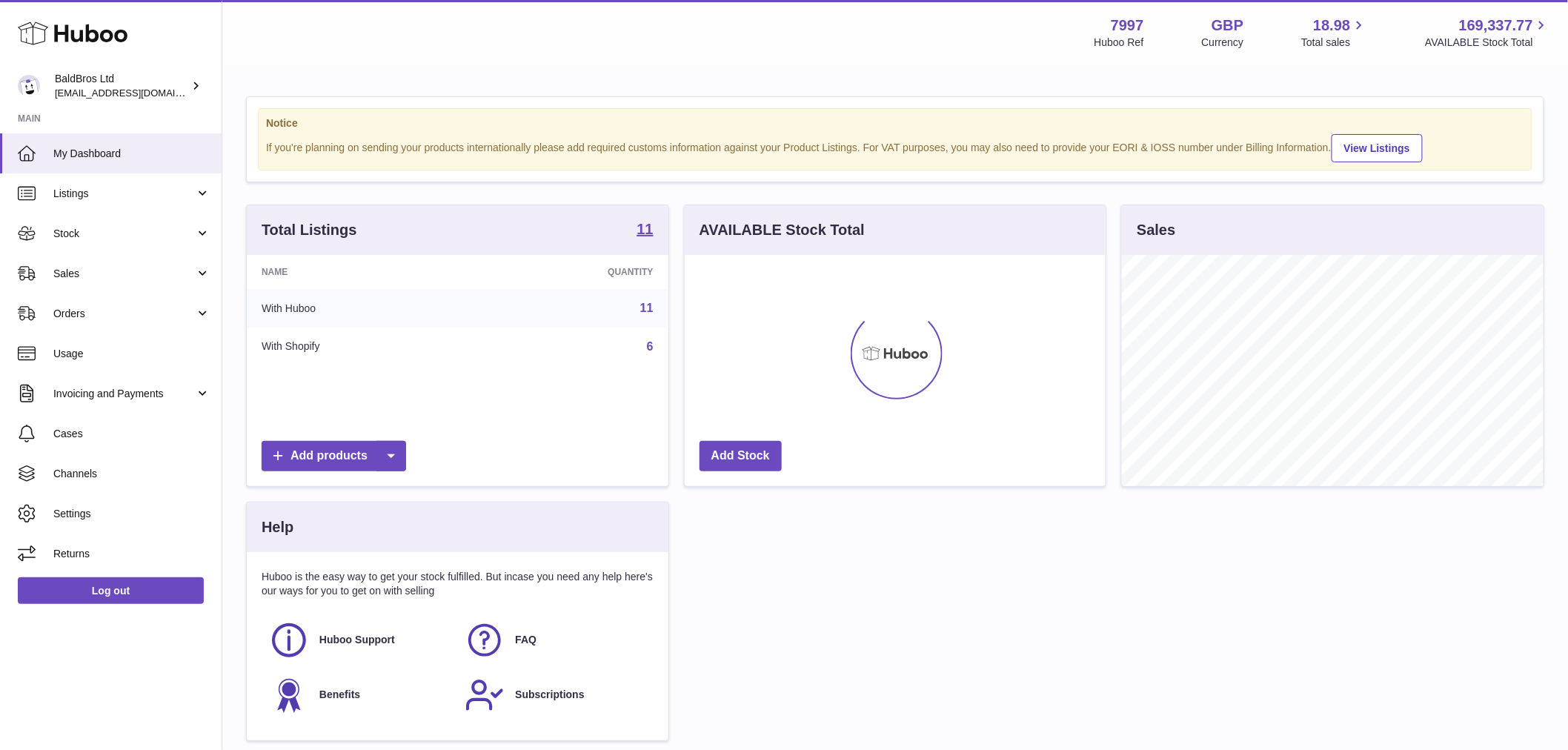
scroll to position [232, 421]
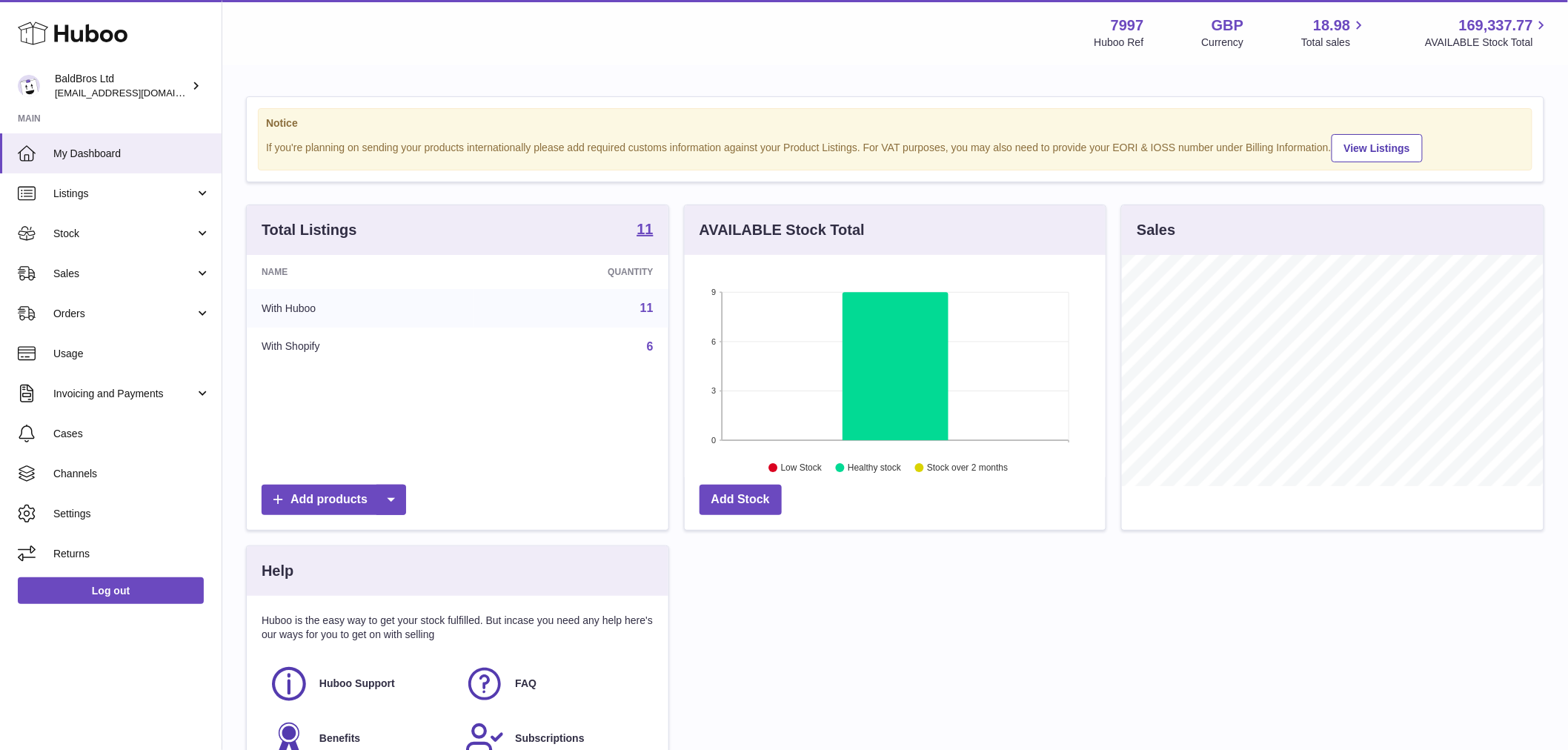
click at [326, 342] on td "With Shopify" at bounding box center [360, 347] width 227 height 39
click at [320, 351] on td "With Shopify" at bounding box center [360, 347] width 227 height 39
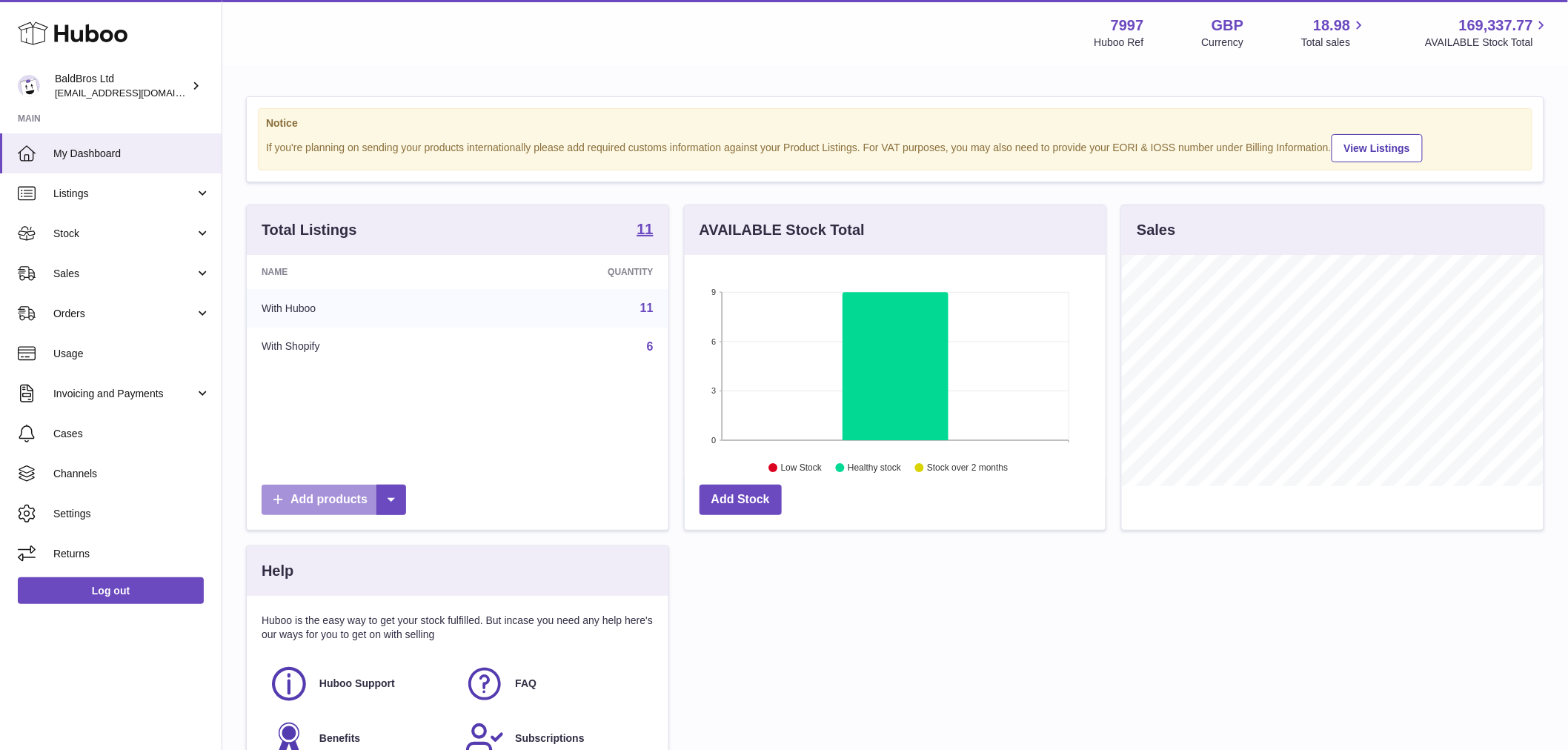
click at [319, 493] on link "Add products" at bounding box center [333, 500] width 144 height 31
click at [952, 665] on div "Total Listings 11 Name Quantity With Huboo 11 With Shopify 6 Add products AVAIL…" at bounding box center [895, 502] width 1313 height 595
click at [756, 512] on link "Add Stock" at bounding box center [740, 500] width 82 height 31
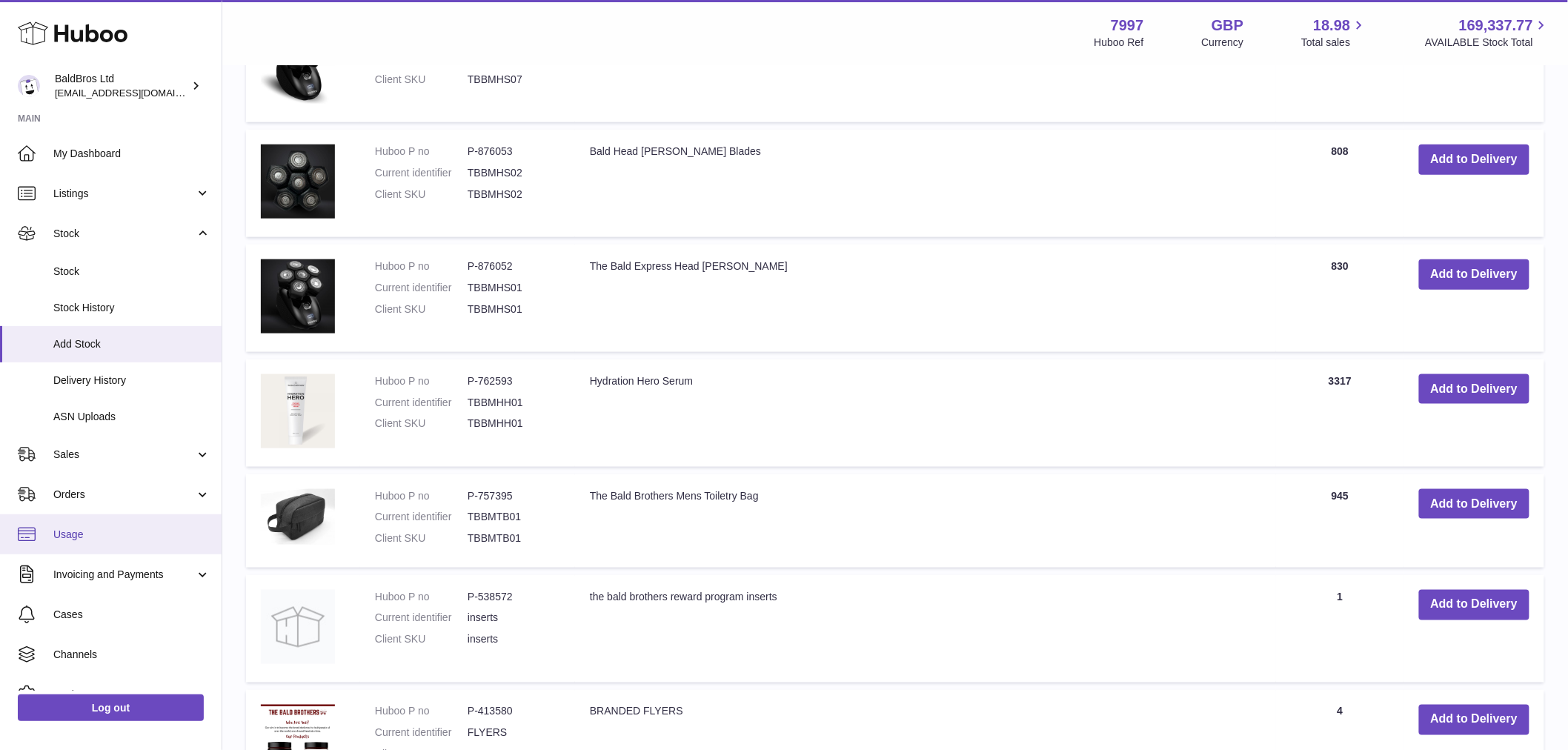
scroll to position [64, 0]
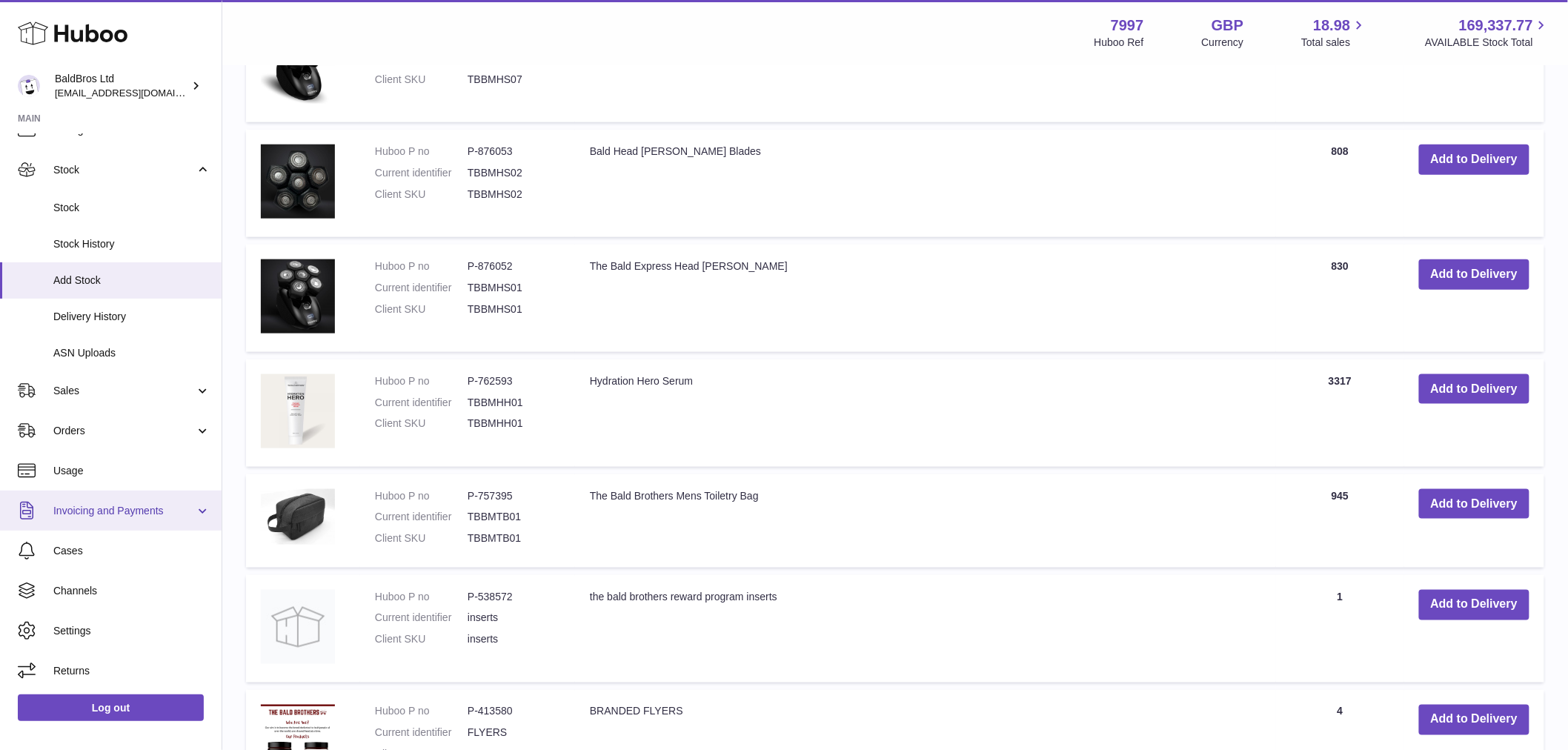
click at [114, 500] on link "Invoicing and Payments" at bounding box center [111, 510] width 222 height 40
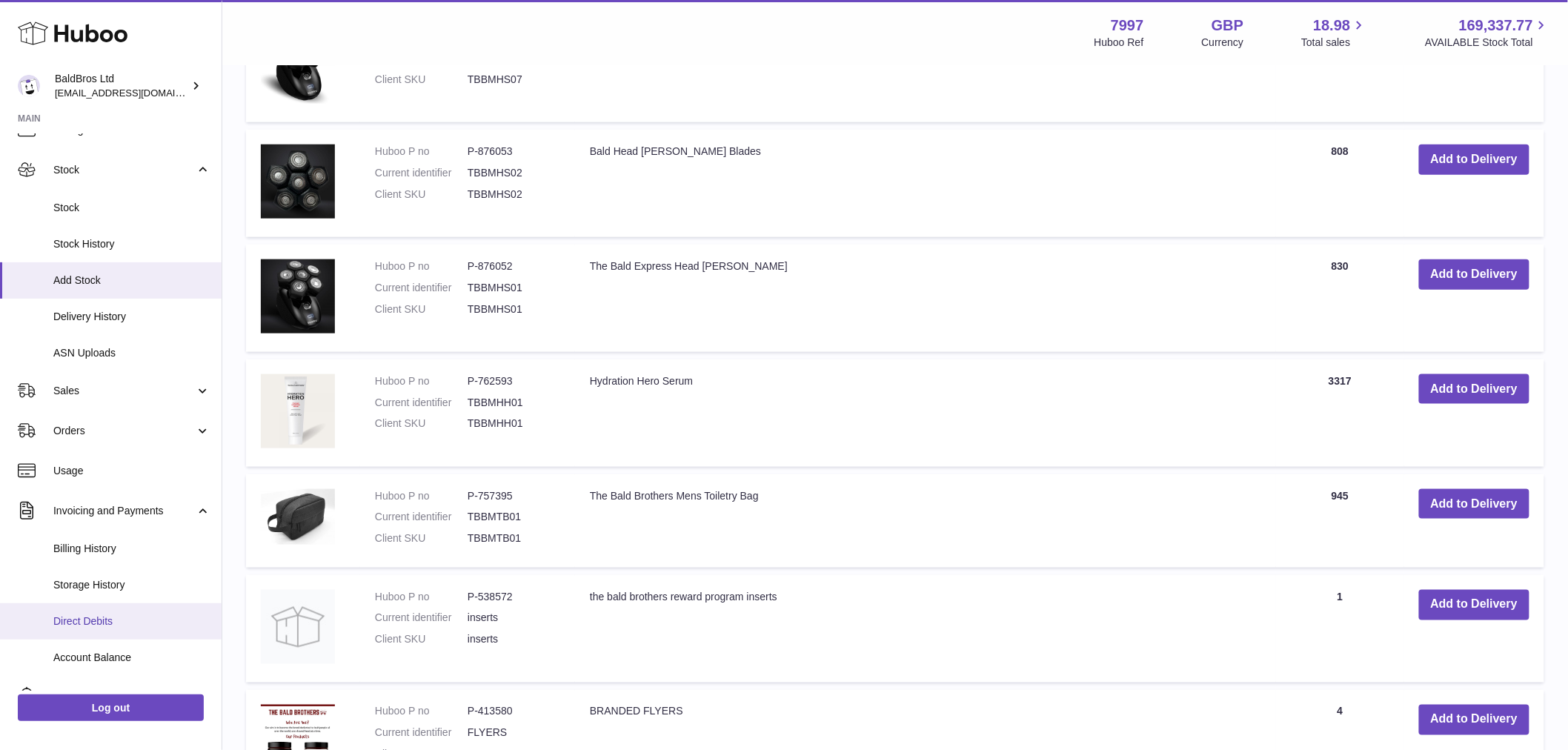
click at [101, 615] on span "Direct Debits" at bounding box center [132, 622] width 157 height 14
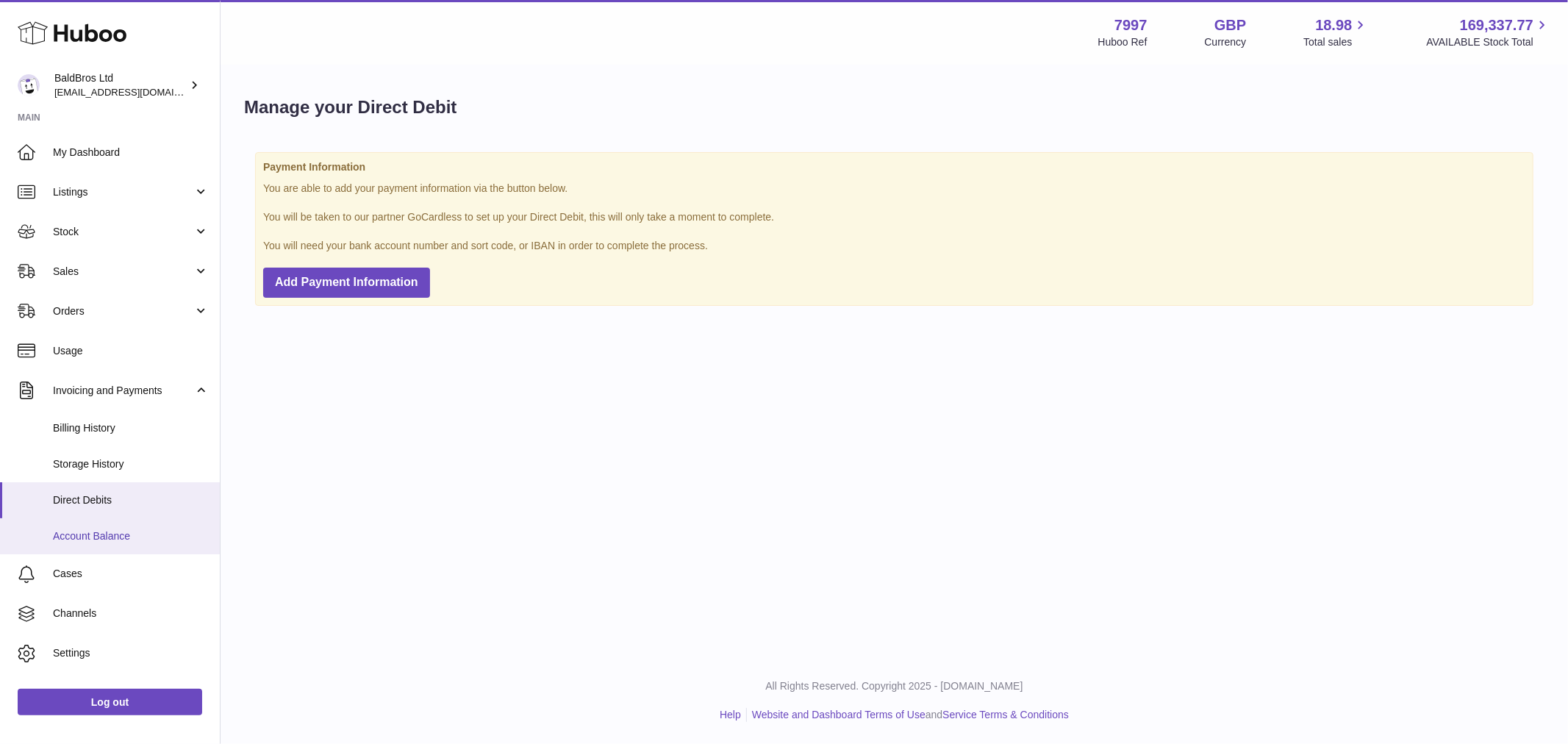
click at [120, 531] on span "Account Balance" at bounding box center [131, 537] width 156 height 14
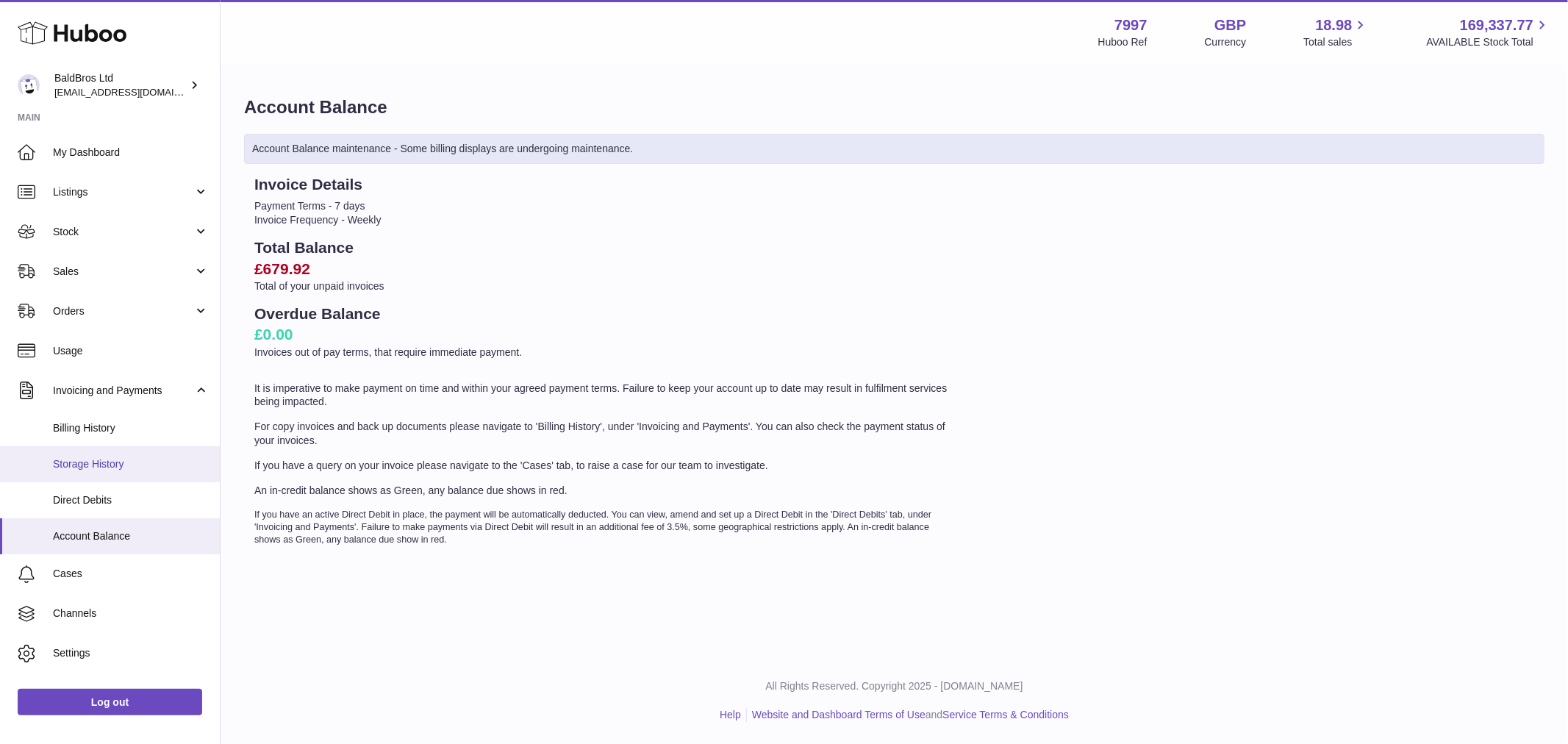
click at [111, 473] on link "Storage History" at bounding box center [110, 464] width 220 height 36
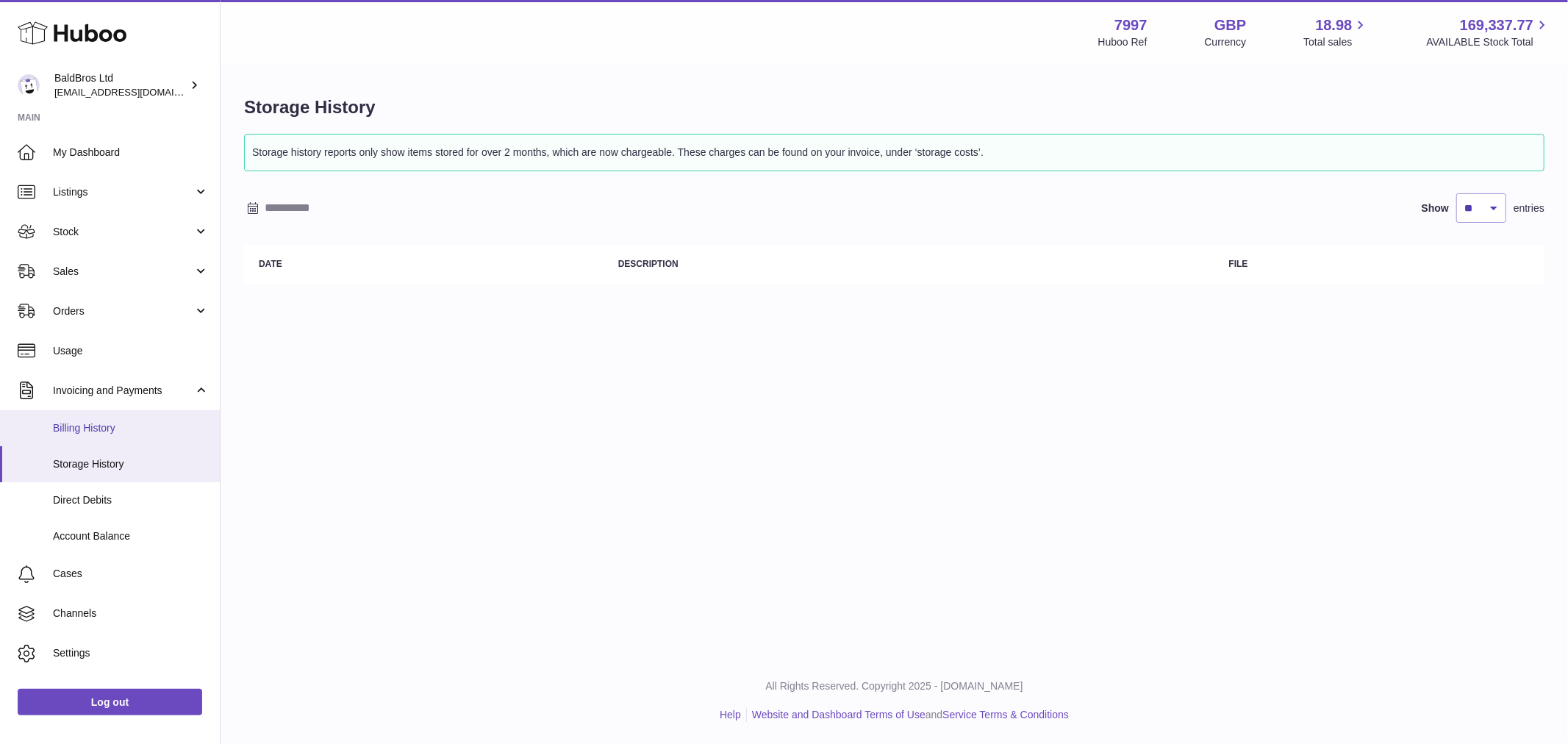
click at [122, 433] on span "Billing History" at bounding box center [131, 428] width 156 height 14
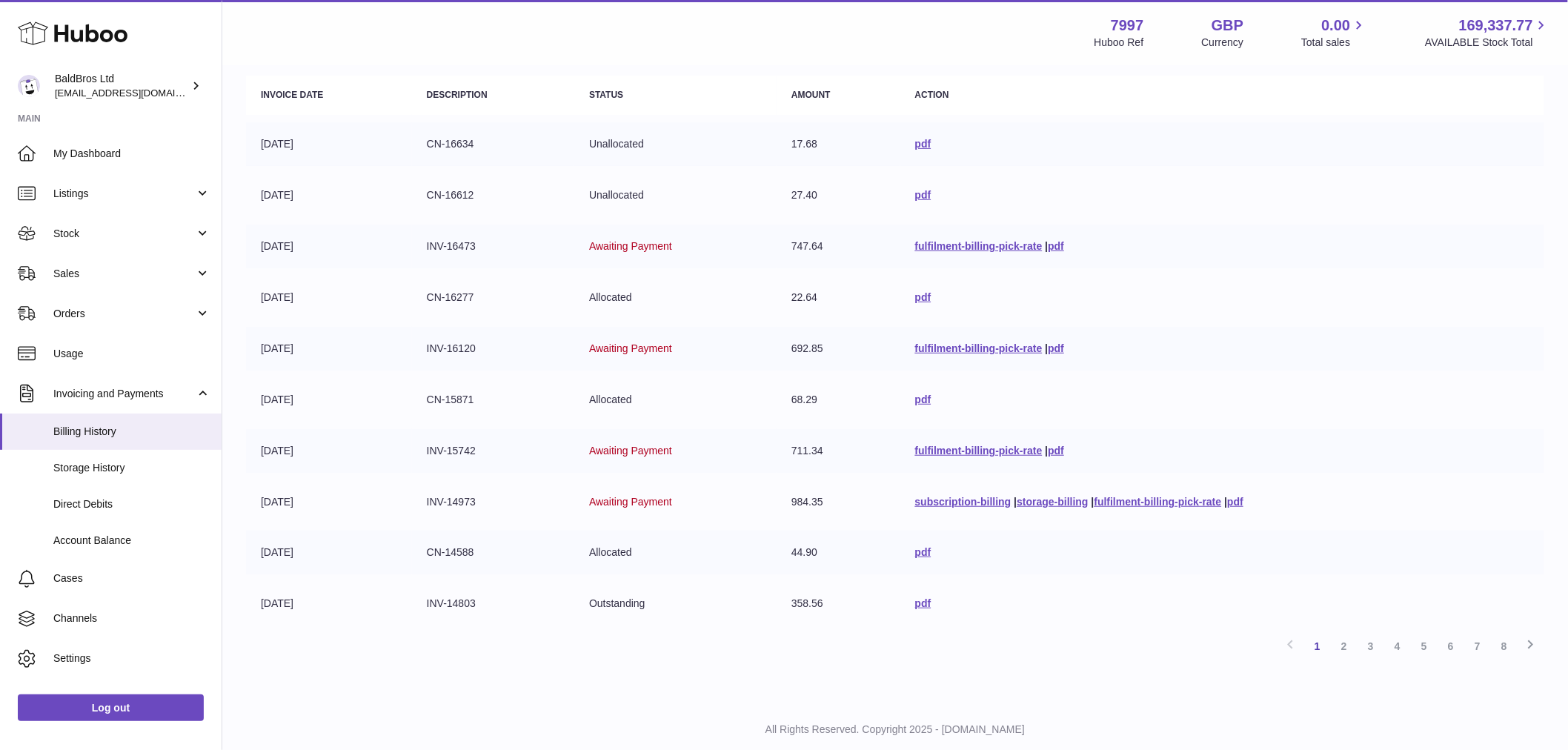
scroll to position [214, 0]
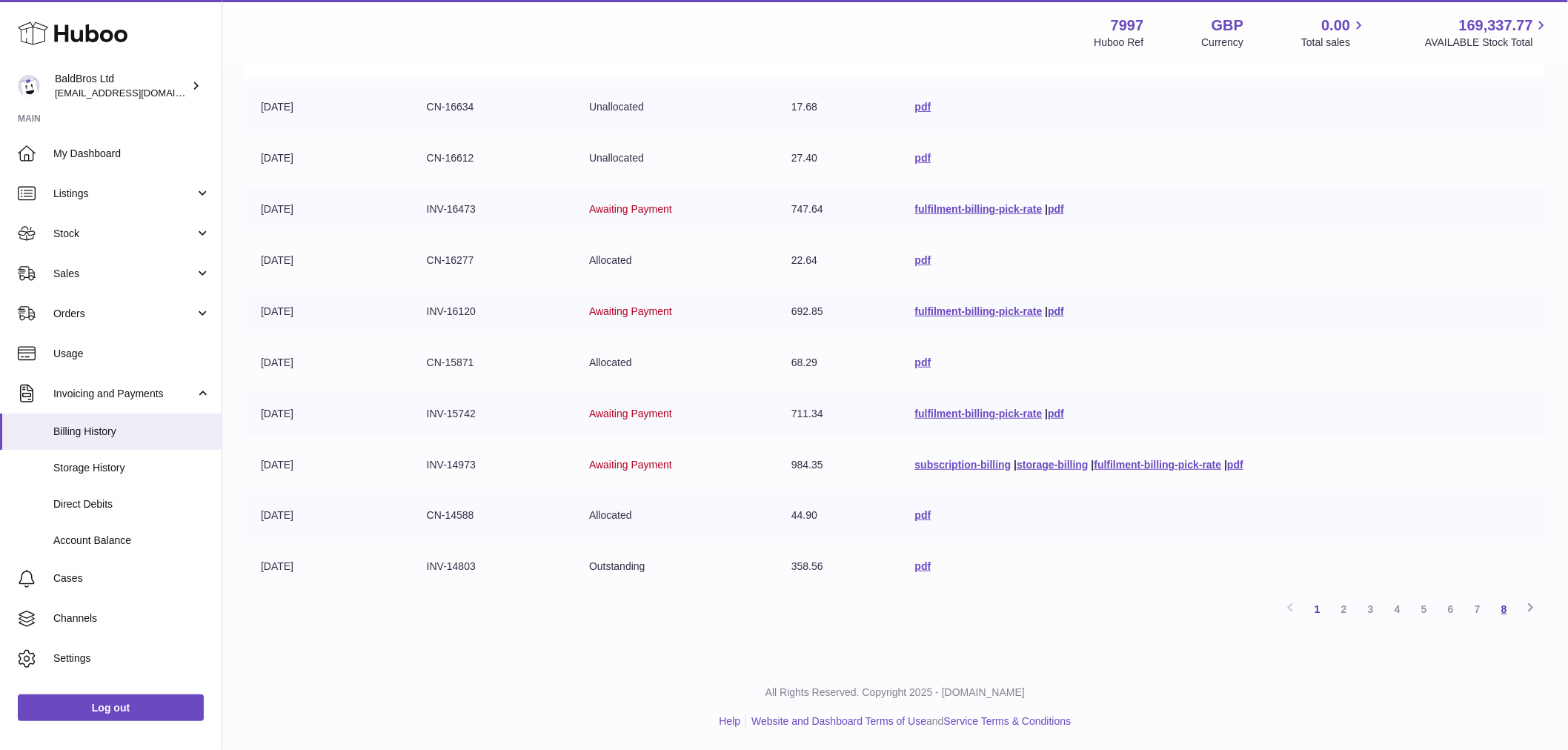
click at [1513, 611] on link "8" at bounding box center [1505, 609] width 27 height 27
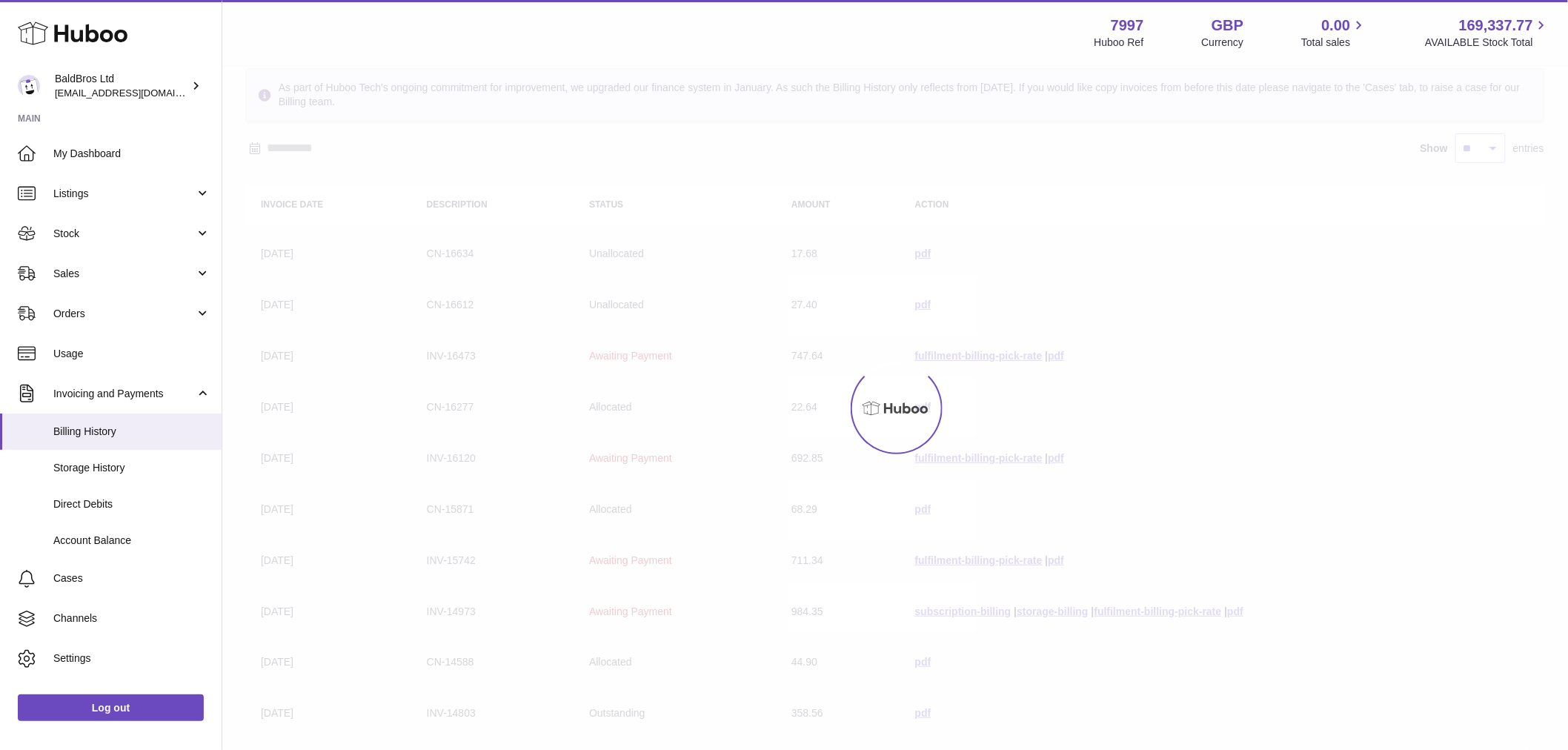
scroll to position [10, 0]
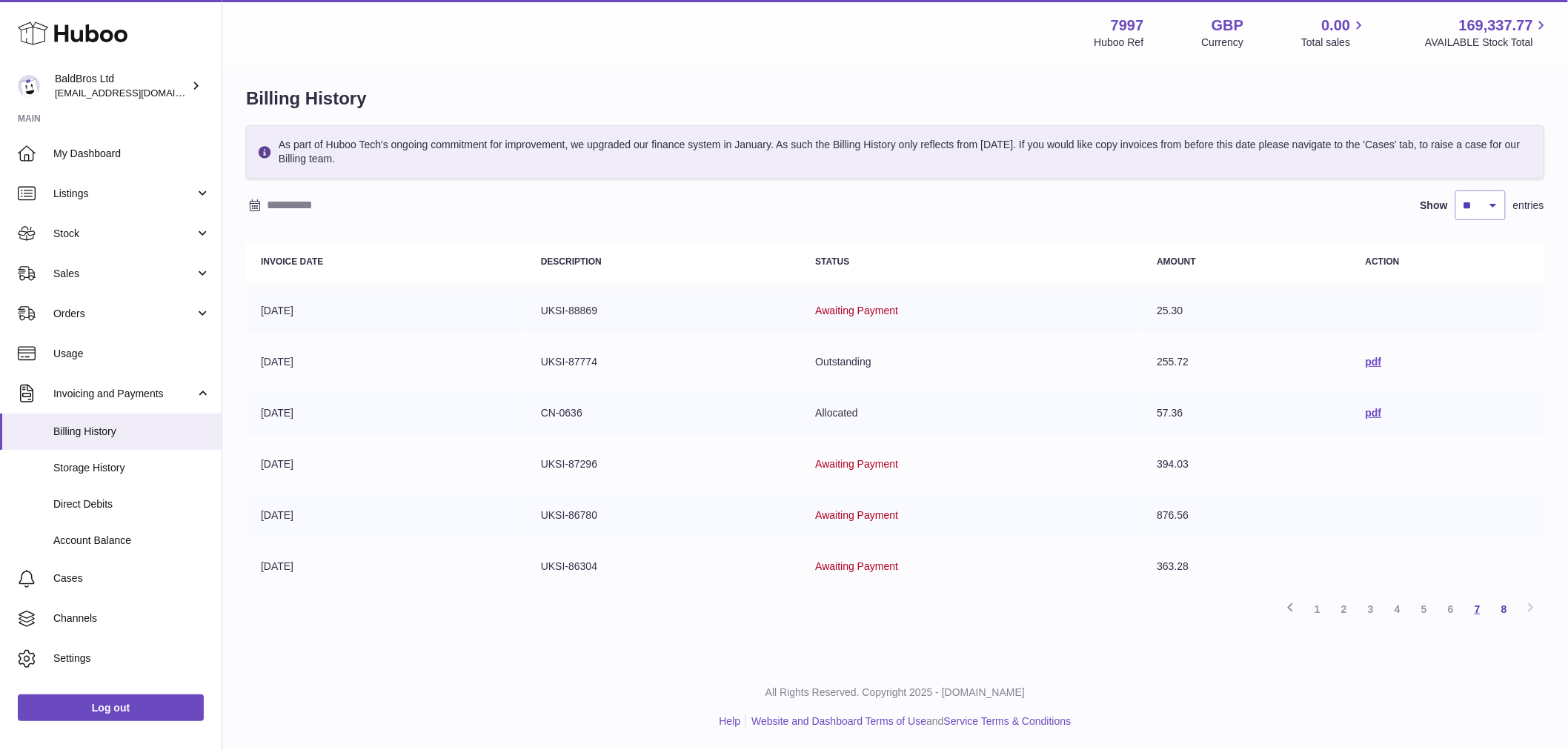
click at [1476, 619] on link "7" at bounding box center [1478, 609] width 27 height 27
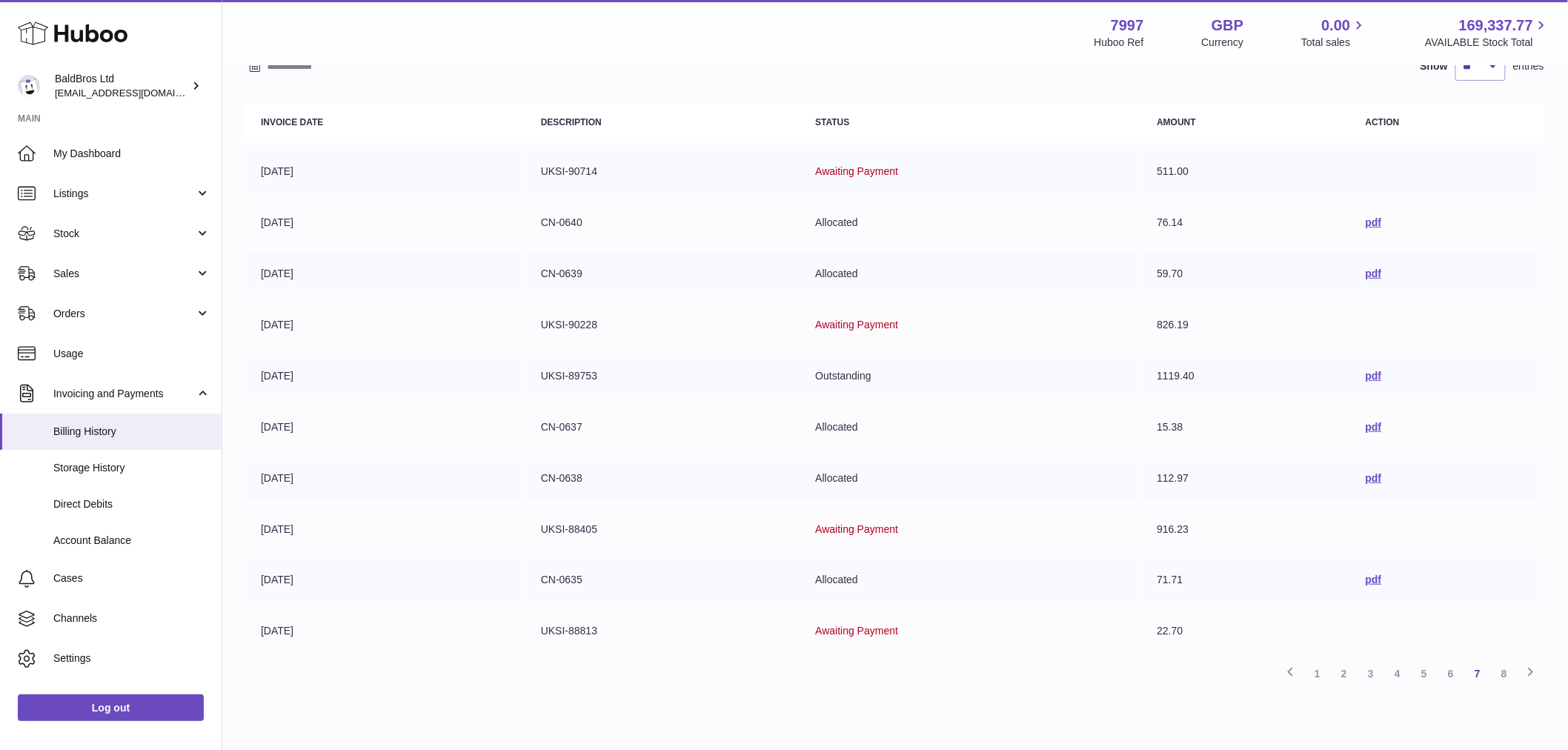
scroll to position [214, 0]
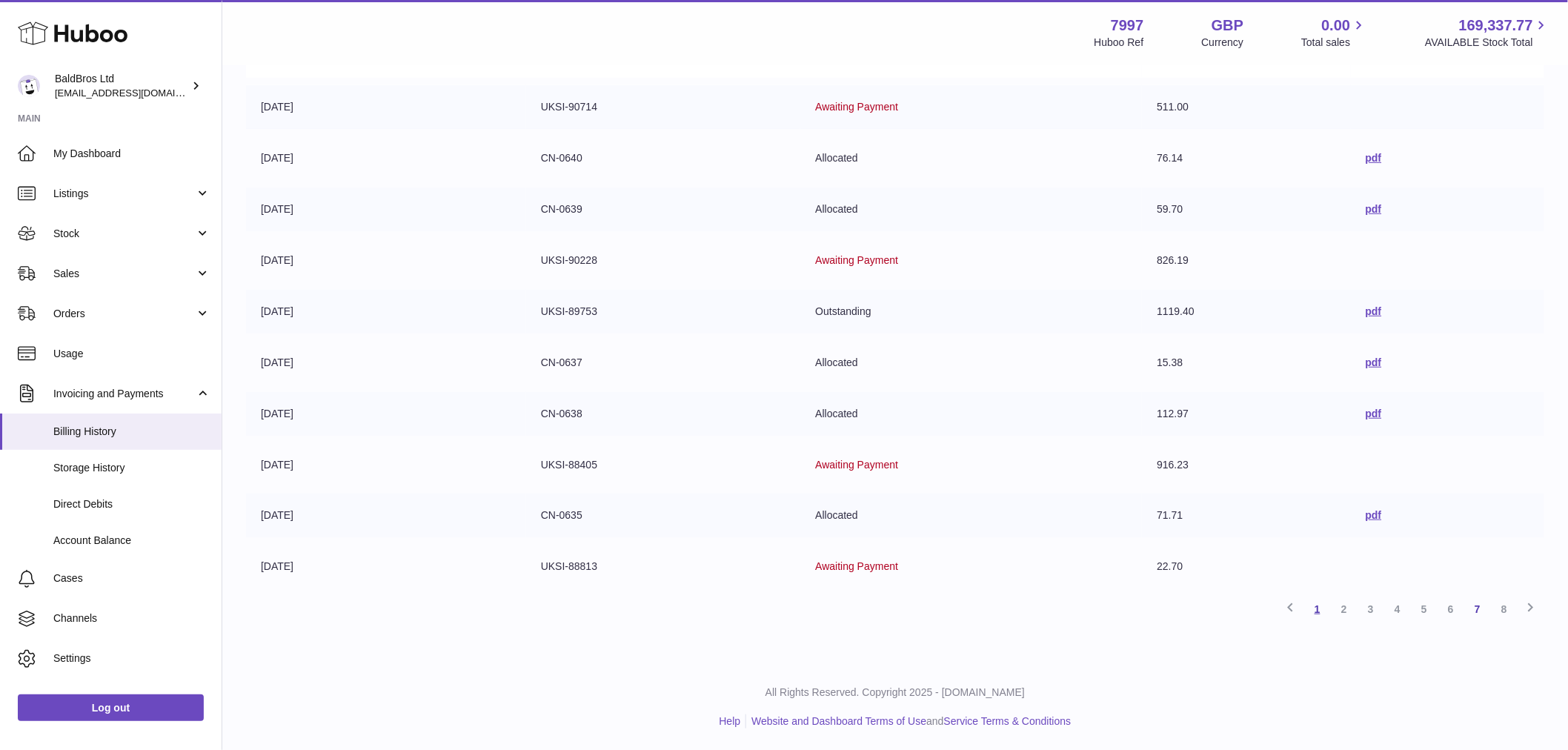
click at [1324, 608] on link "1" at bounding box center [1318, 609] width 27 height 27
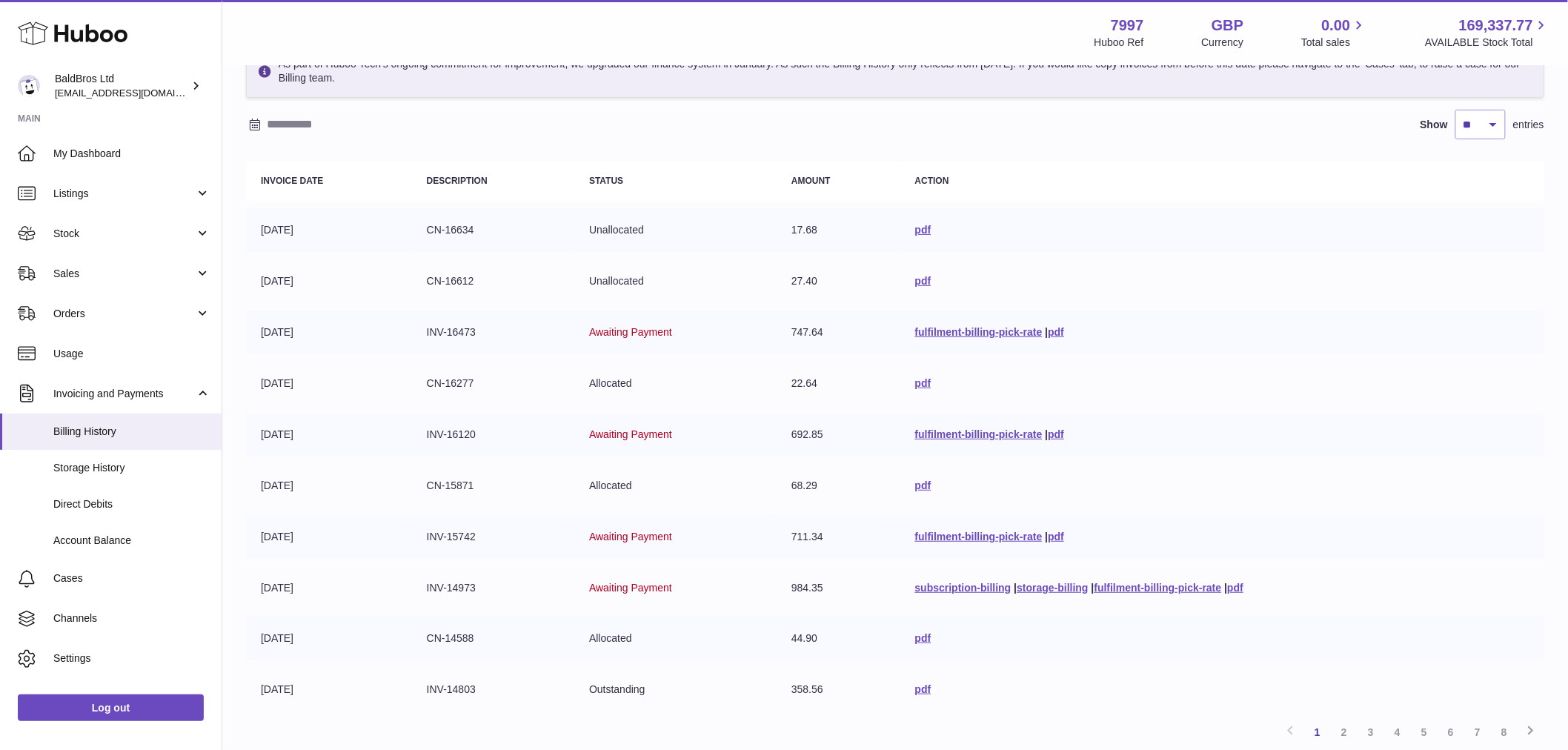
scroll to position [214, 0]
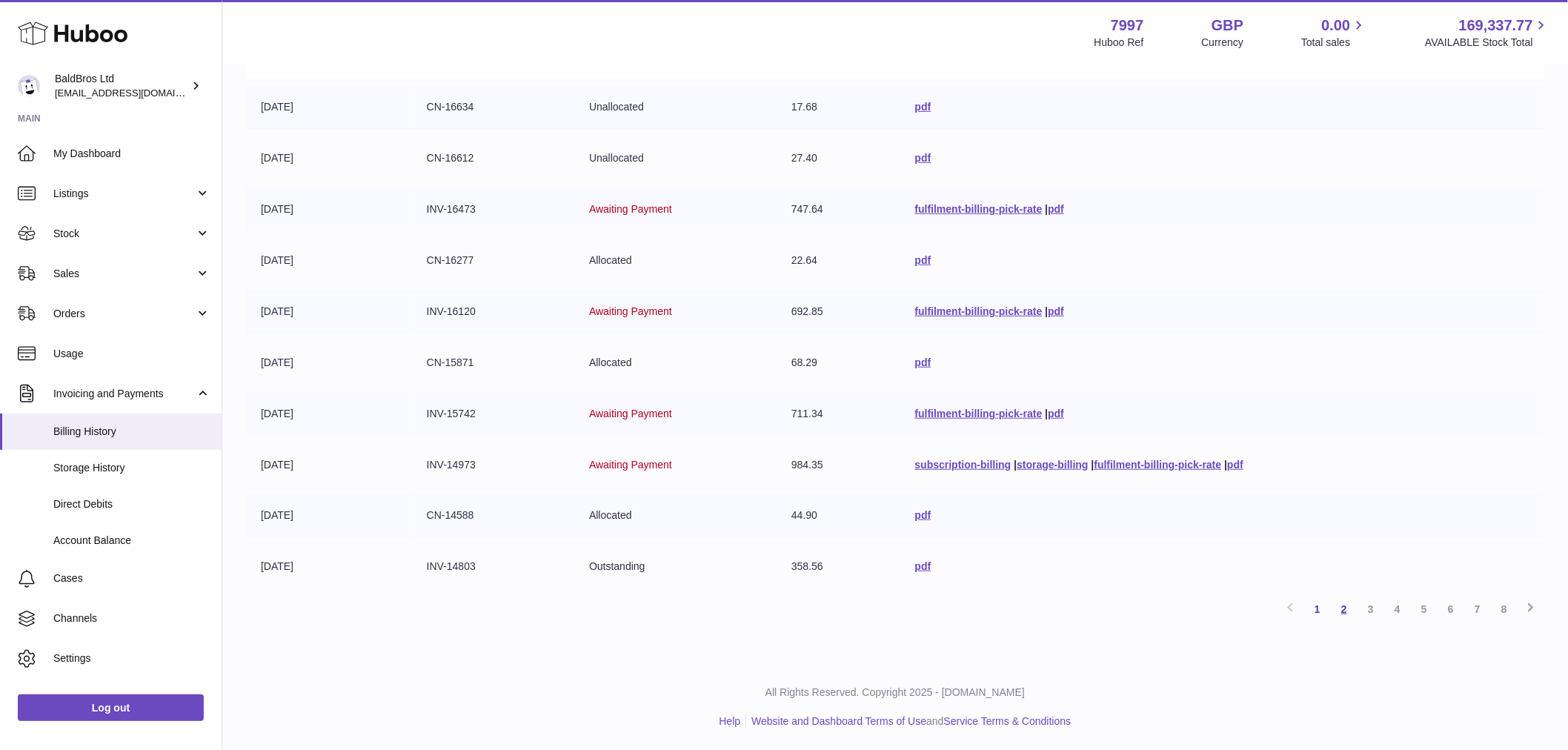
click at [1338, 612] on link "2" at bounding box center [1345, 609] width 27 height 27
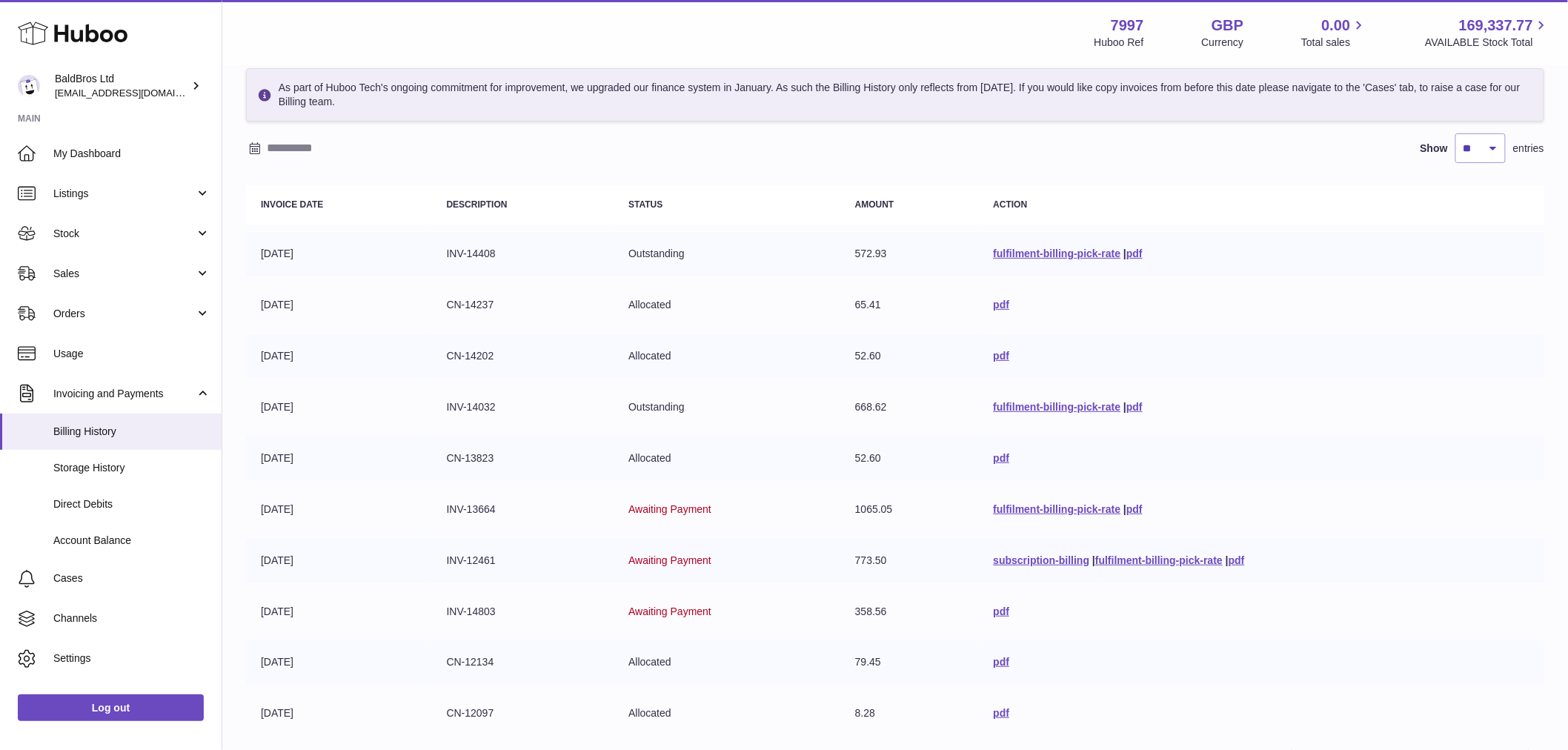
scroll to position [214, 0]
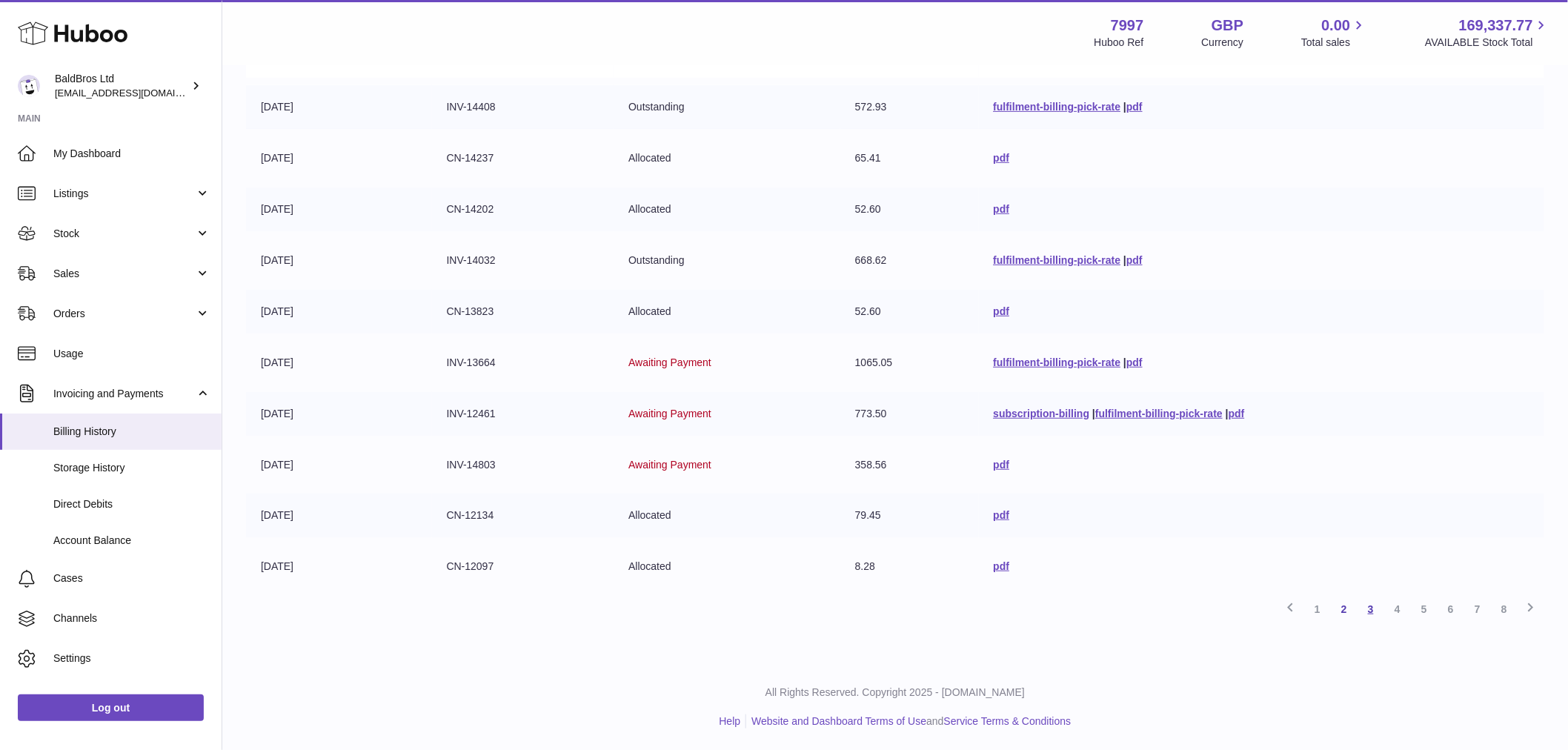
click at [1377, 609] on link "3" at bounding box center [1372, 609] width 27 height 27
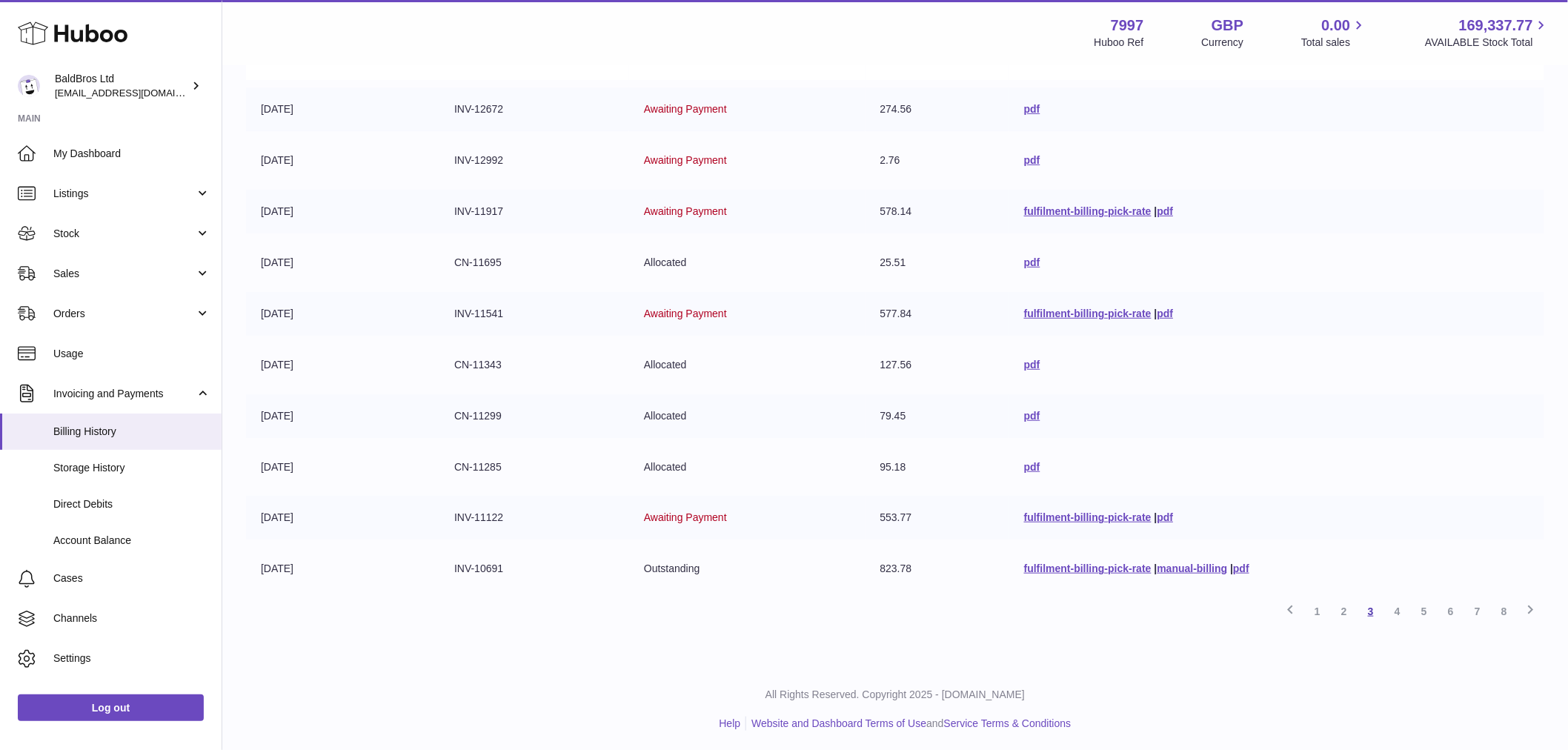
scroll to position [214, 0]
click at [1317, 607] on link "1" at bounding box center [1318, 609] width 27 height 27
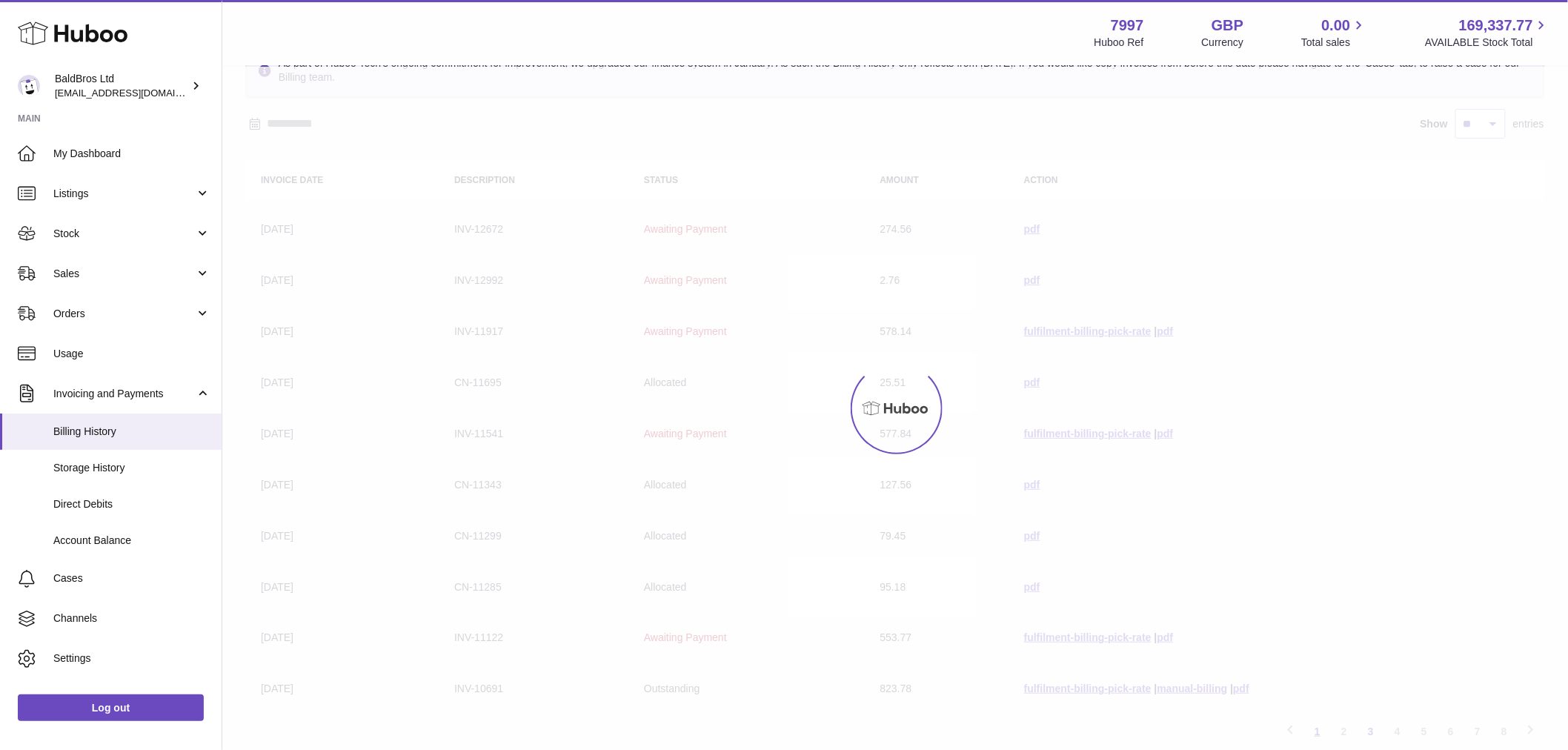
scroll to position [67, 0]
